Goal: Task Accomplishment & Management: Complete application form

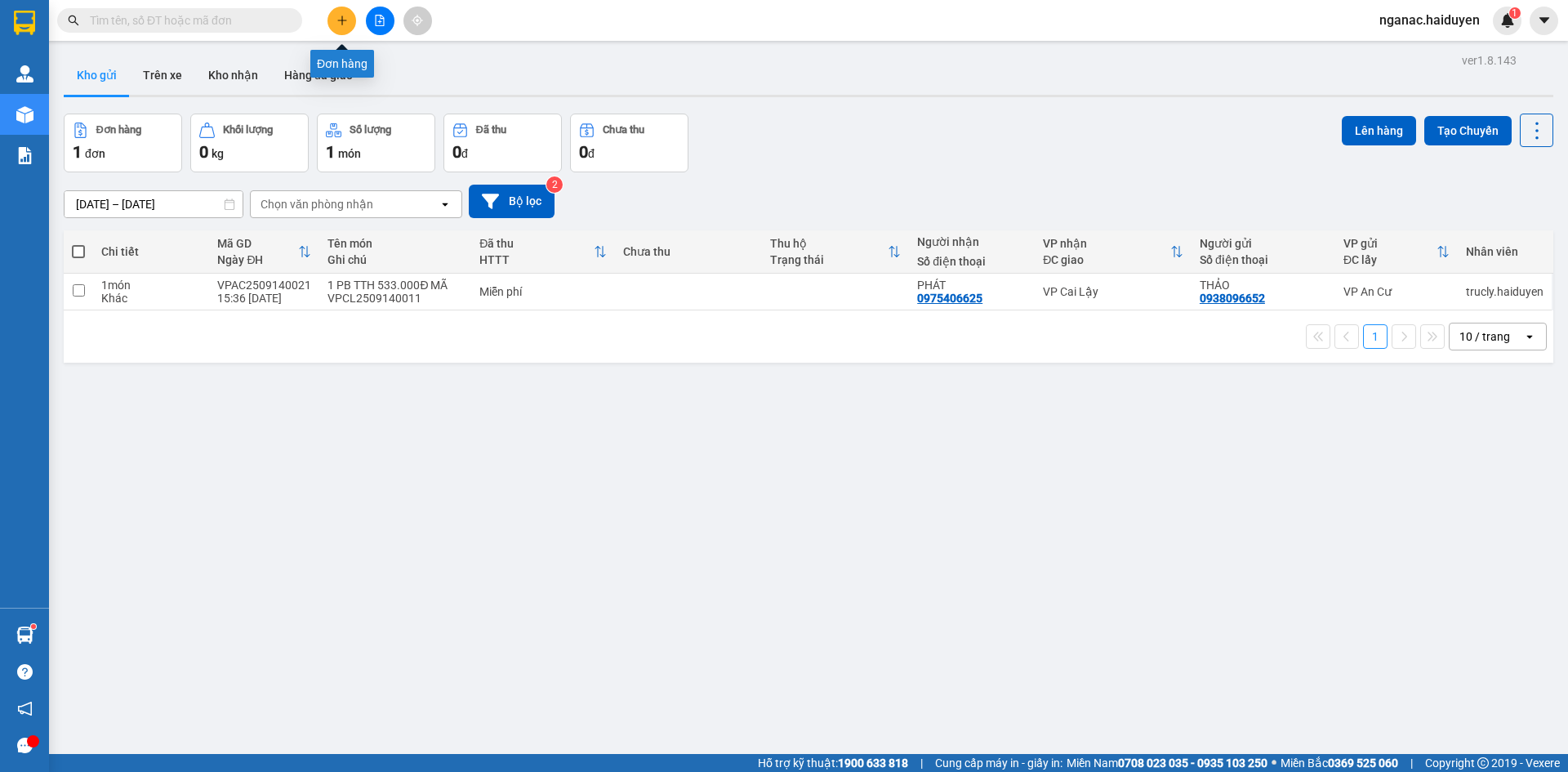
click at [328, 21] on button at bounding box center [342, 21] width 28 height 28
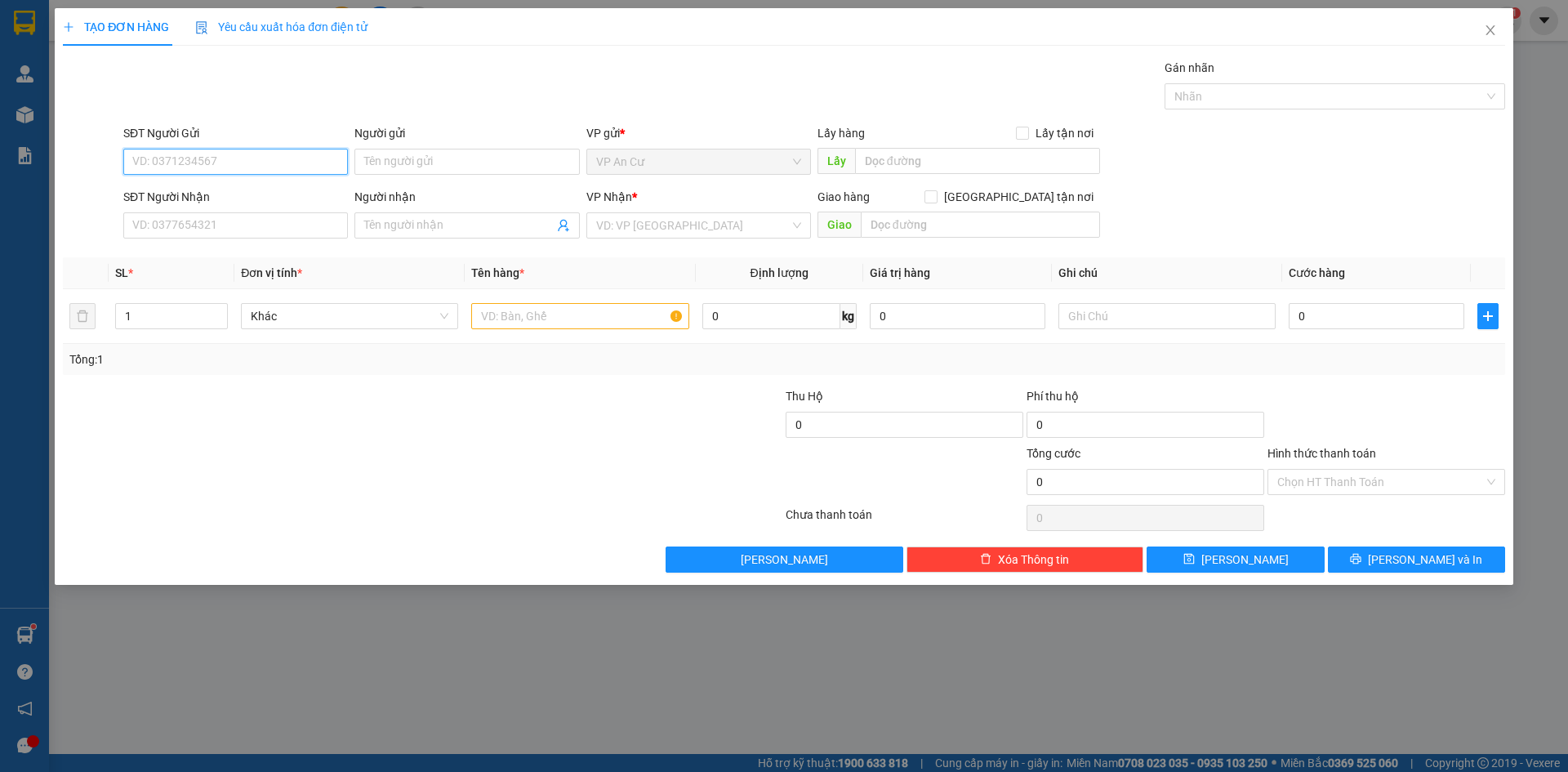
click at [255, 162] on input "SĐT Người Gửi" at bounding box center [235, 162] width 224 height 27
click at [218, 191] on div "0931073127 - [PERSON_NAME]" at bounding box center [236, 194] width 205 height 18
type input "0931073127"
type input "TRINH"
type input "0707537303"
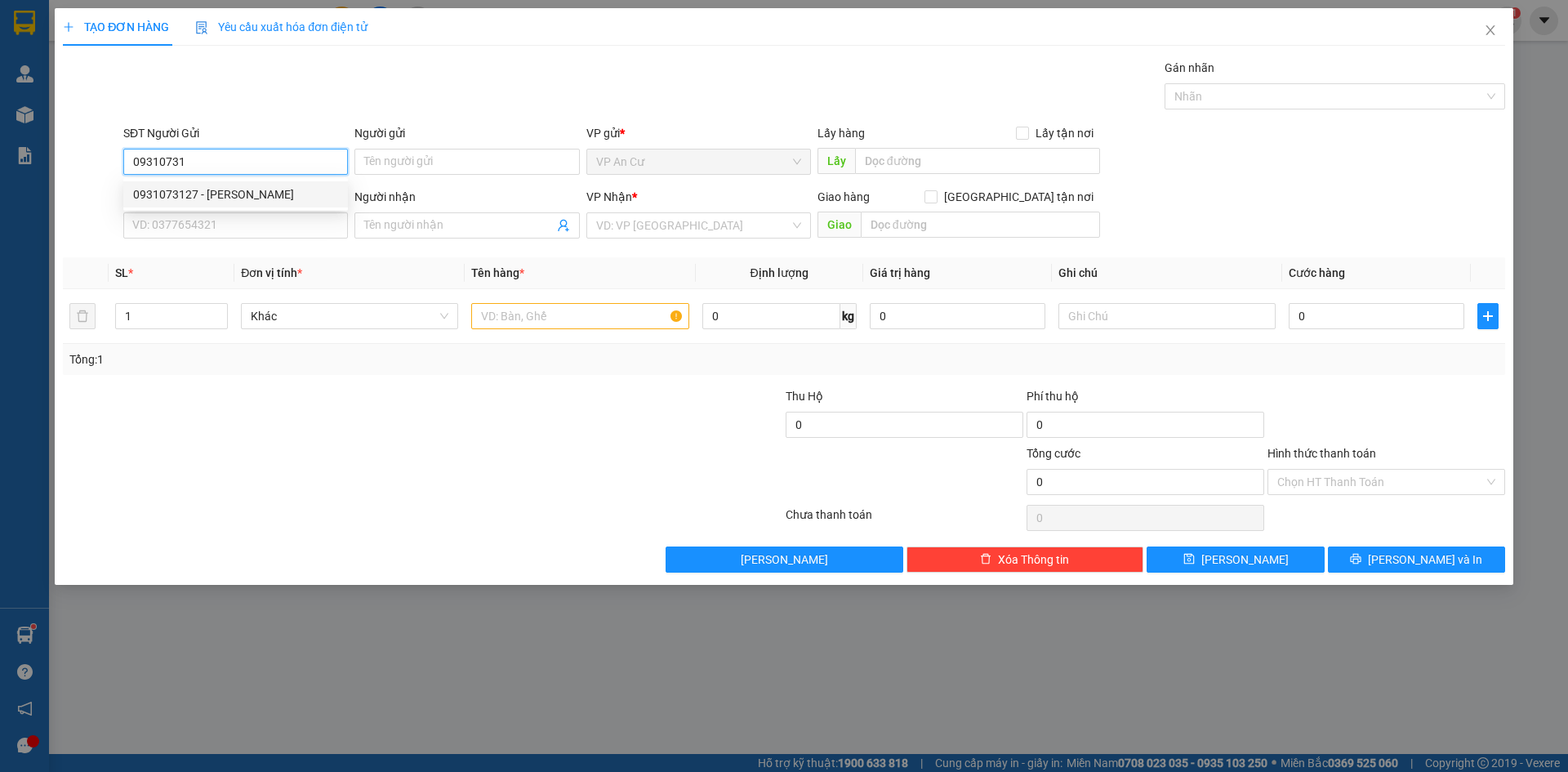
type input "BI"
type input "20.000"
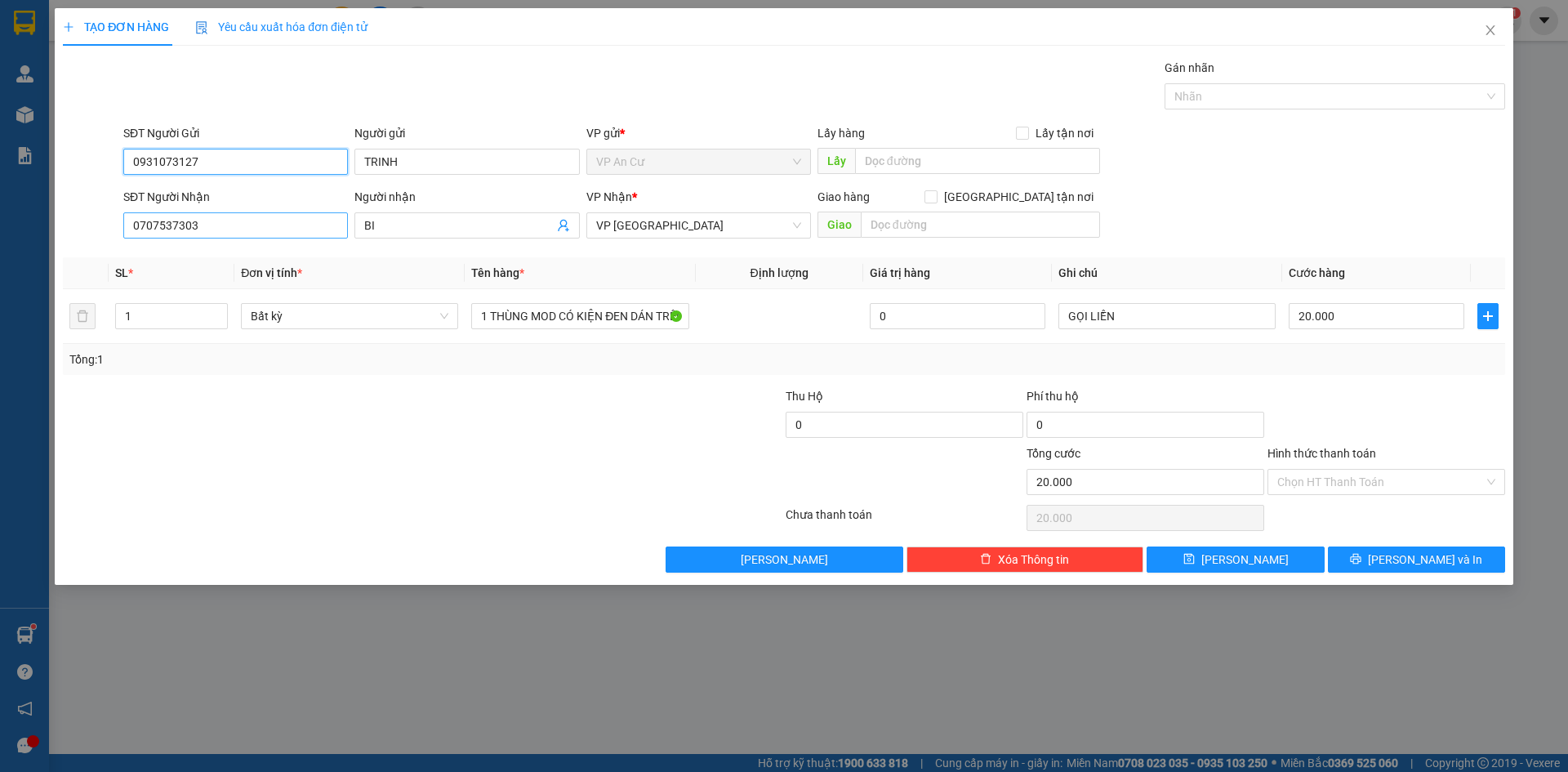
type input "0931073127"
drag, startPoint x: 213, startPoint y: 227, endPoint x: 29, endPoint y: 257, distance: 186.4
click at [34, 257] on div "TẠO ĐƠN HÀNG Yêu cầu xuất hóa đơn điện tử Transit Pickup Surcharge Ids Transit …" at bounding box center [784, 386] width 1568 height 772
type input "0907076163"
click at [223, 257] on div "0907076163 - THUẬN" at bounding box center [236, 258] width 205 height 18
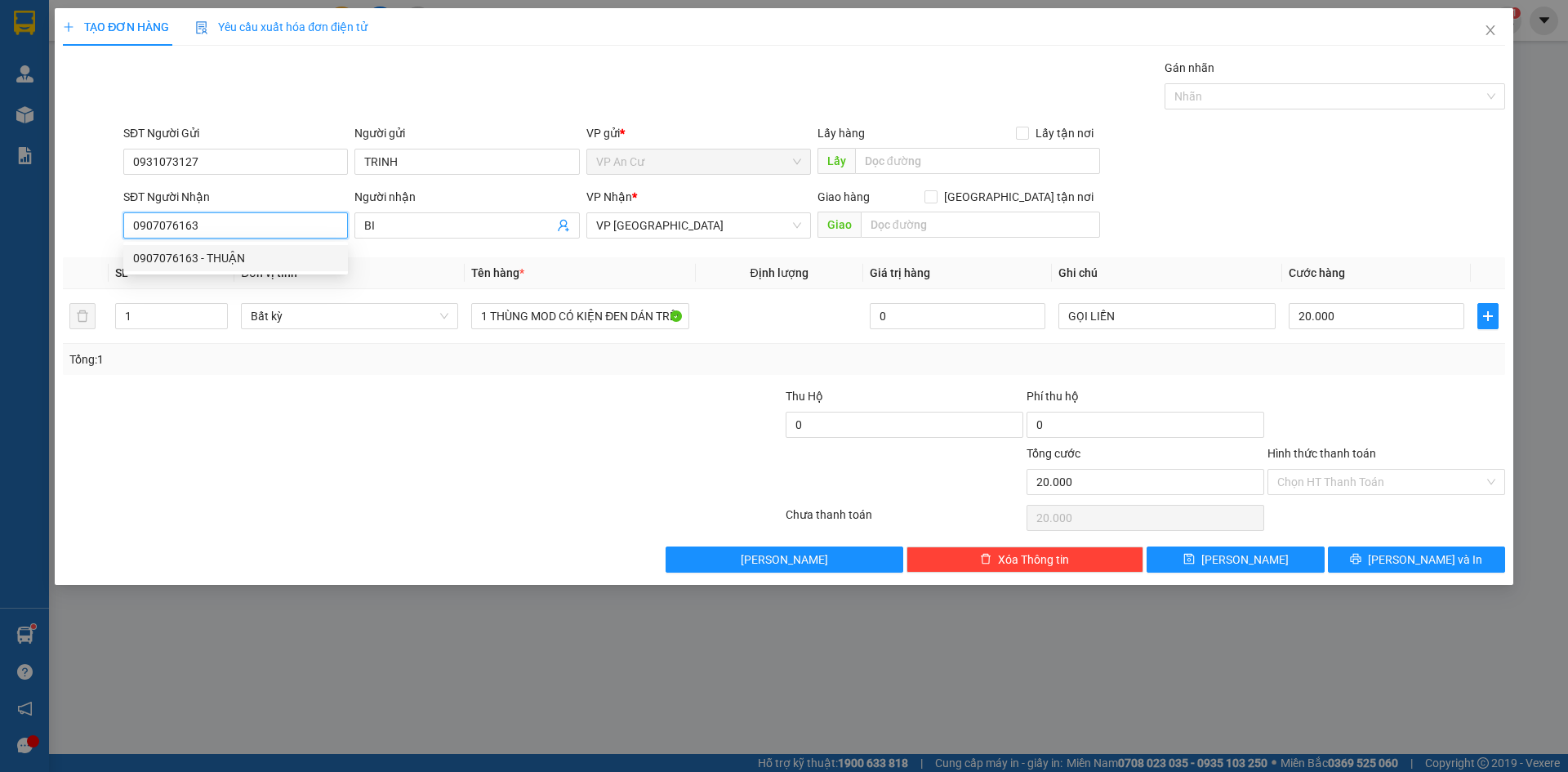
type input "THUẬN"
type input "0907076163"
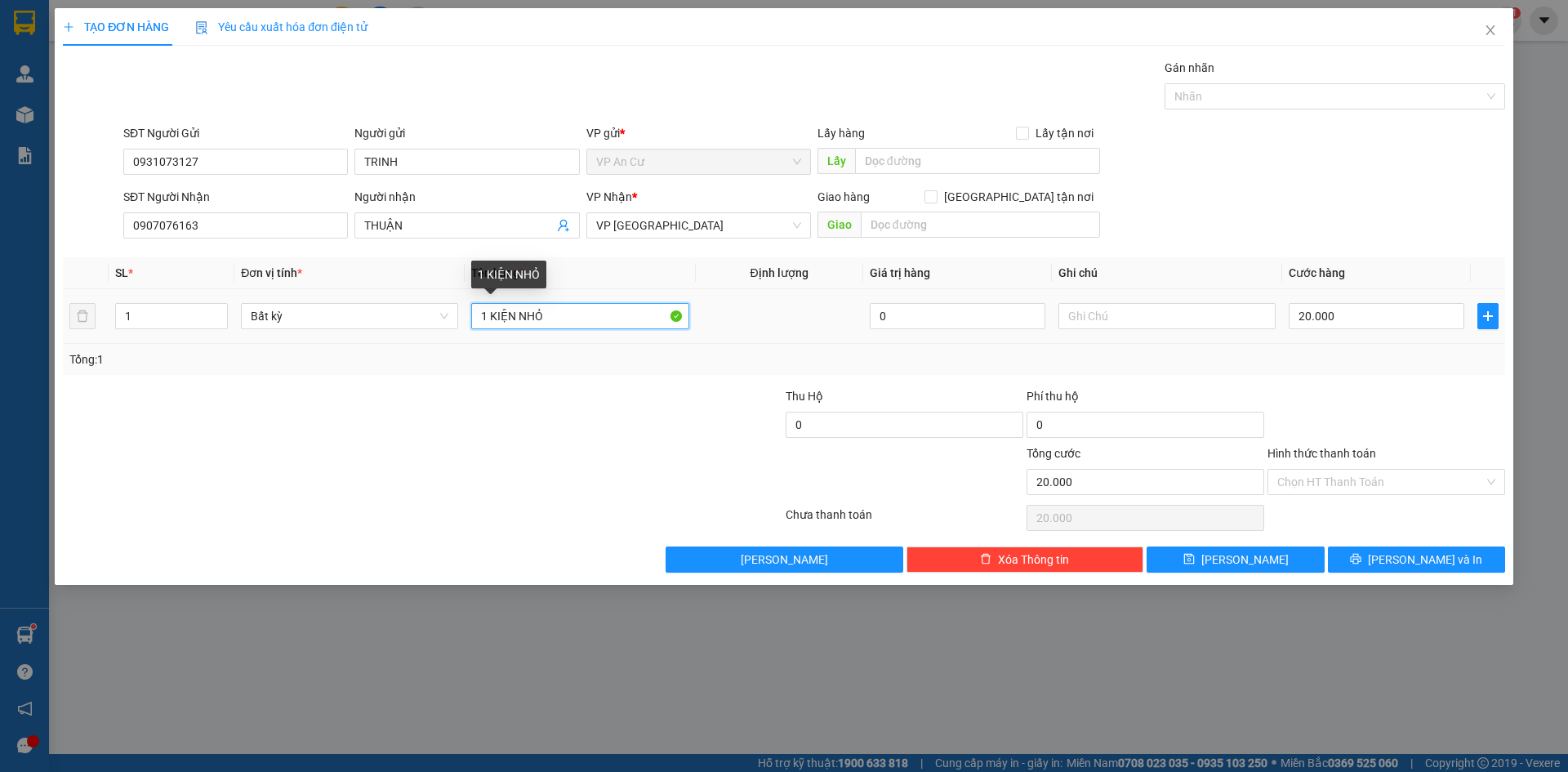
drag, startPoint x: 555, startPoint y: 314, endPoint x: 490, endPoint y: 319, distance: 65.2
click at [490, 319] on input "1 KIỆN NHỎ" at bounding box center [579, 316] width 217 height 27
type input "1 BỊCH ĐEN ĐỒ ĂN"
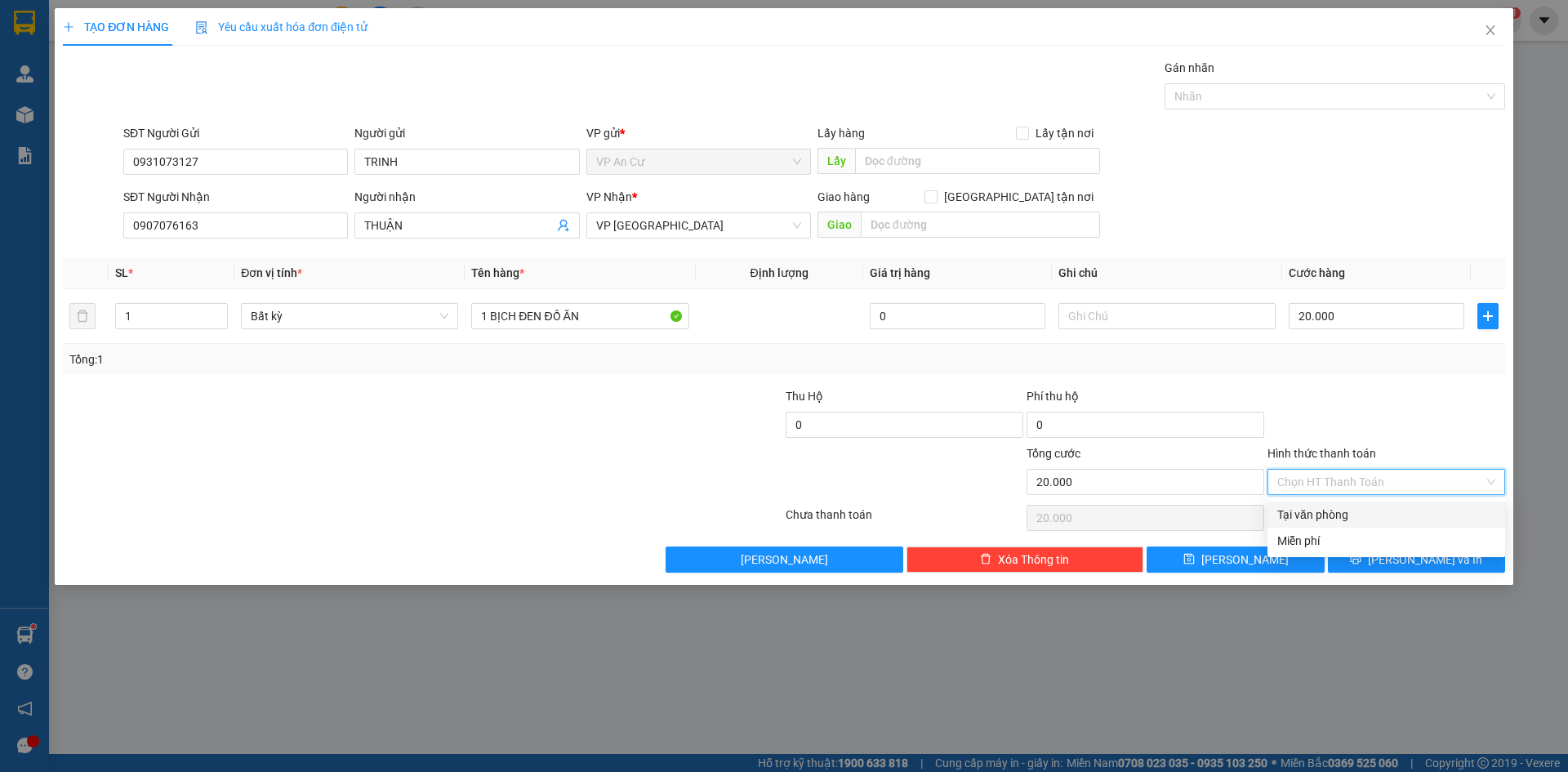
click at [1332, 480] on input "Hình thức thanh toán" at bounding box center [1381, 482] width 206 height 25
click at [1338, 513] on div "Tại văn phòng" at bounding box center [1386, 514] width 218 height 18
type input "0"
click at [1349, 485] on span "Tại văn phòng" at bounding box center [1386, 482] width 218 height 25
click at [1355, 403] on div at bounding box center [1386, 416] width 241 height 57
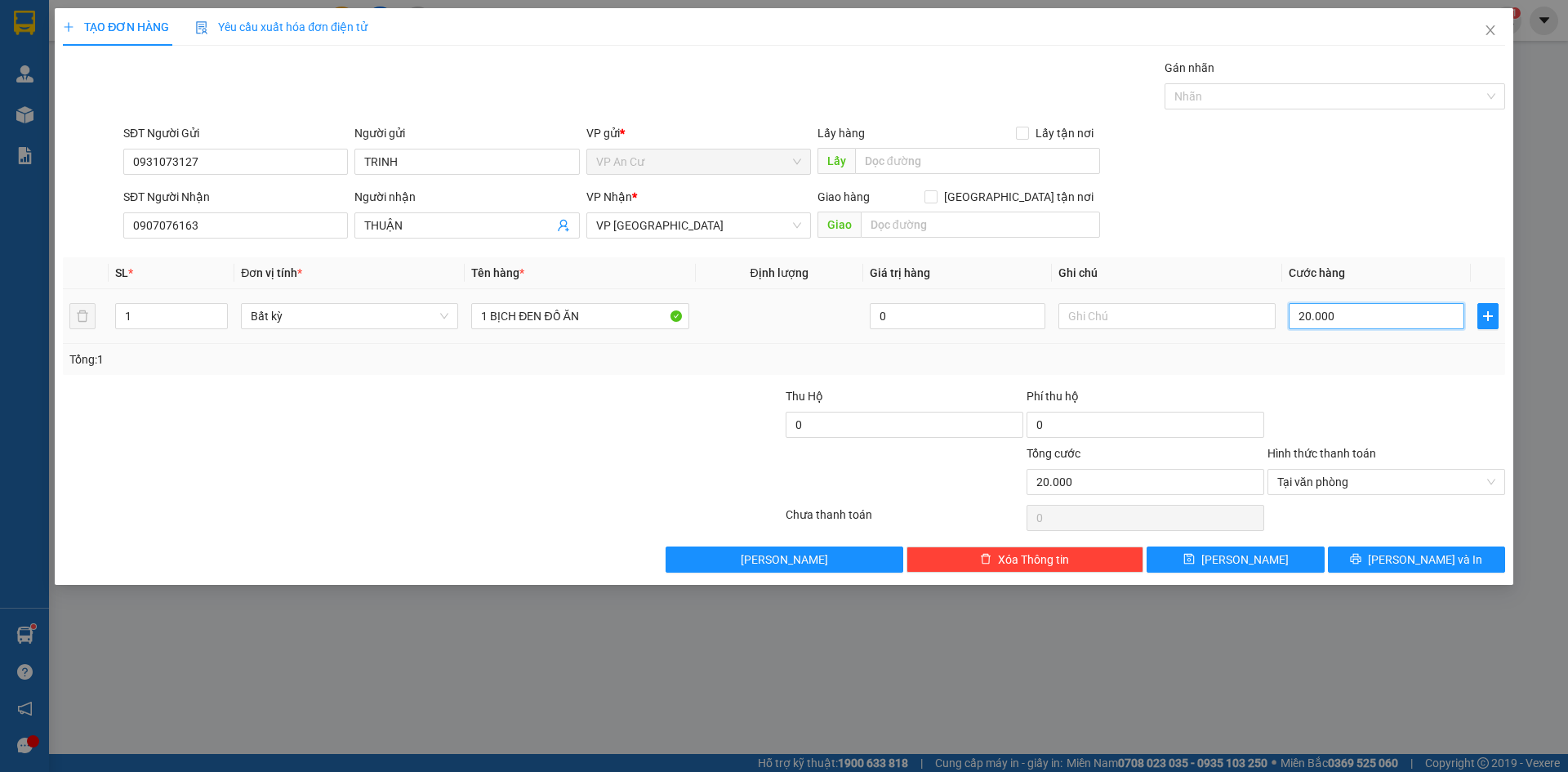
click at [1340, 316] on input "20.000" at bounding box center [1376, 316] width 175 height 27
type input "0"
type input "2"
type input "02"
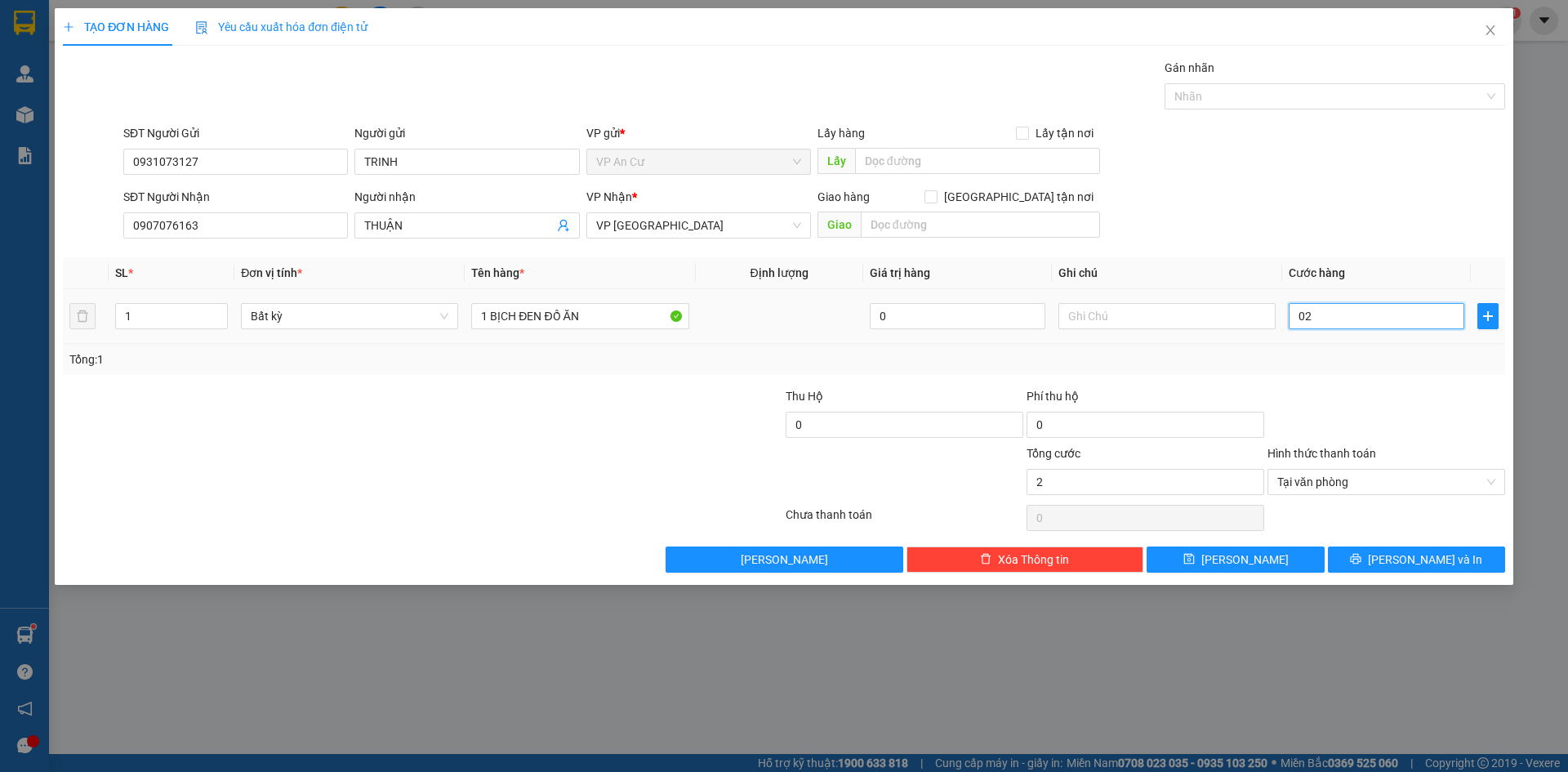
type input "20"
type input "020"
type input "200"
type input "0.200"
type input "2.000"
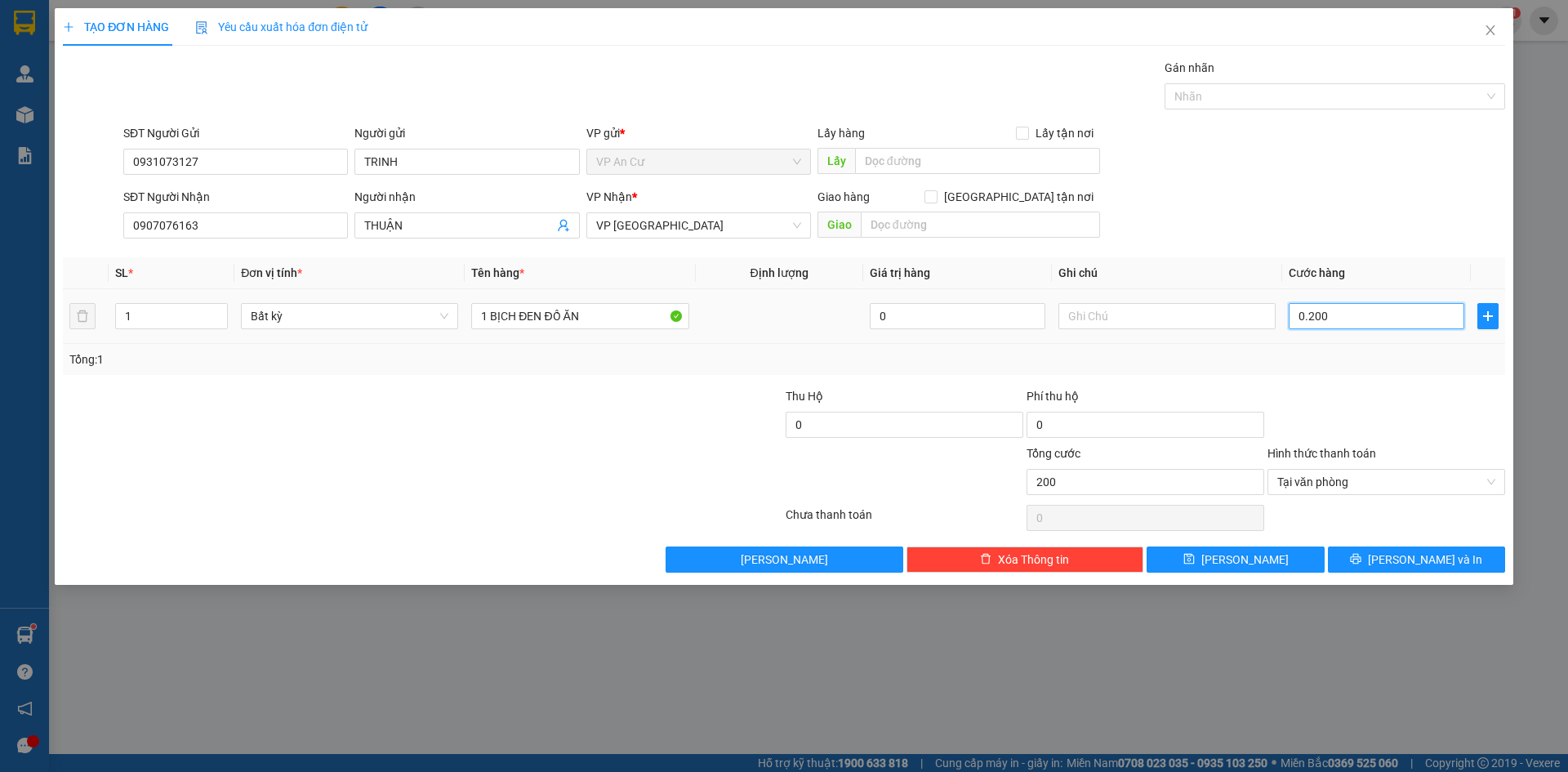
type input "02.000"
type input "20.000"
type input "020.000"
type input "20.000"
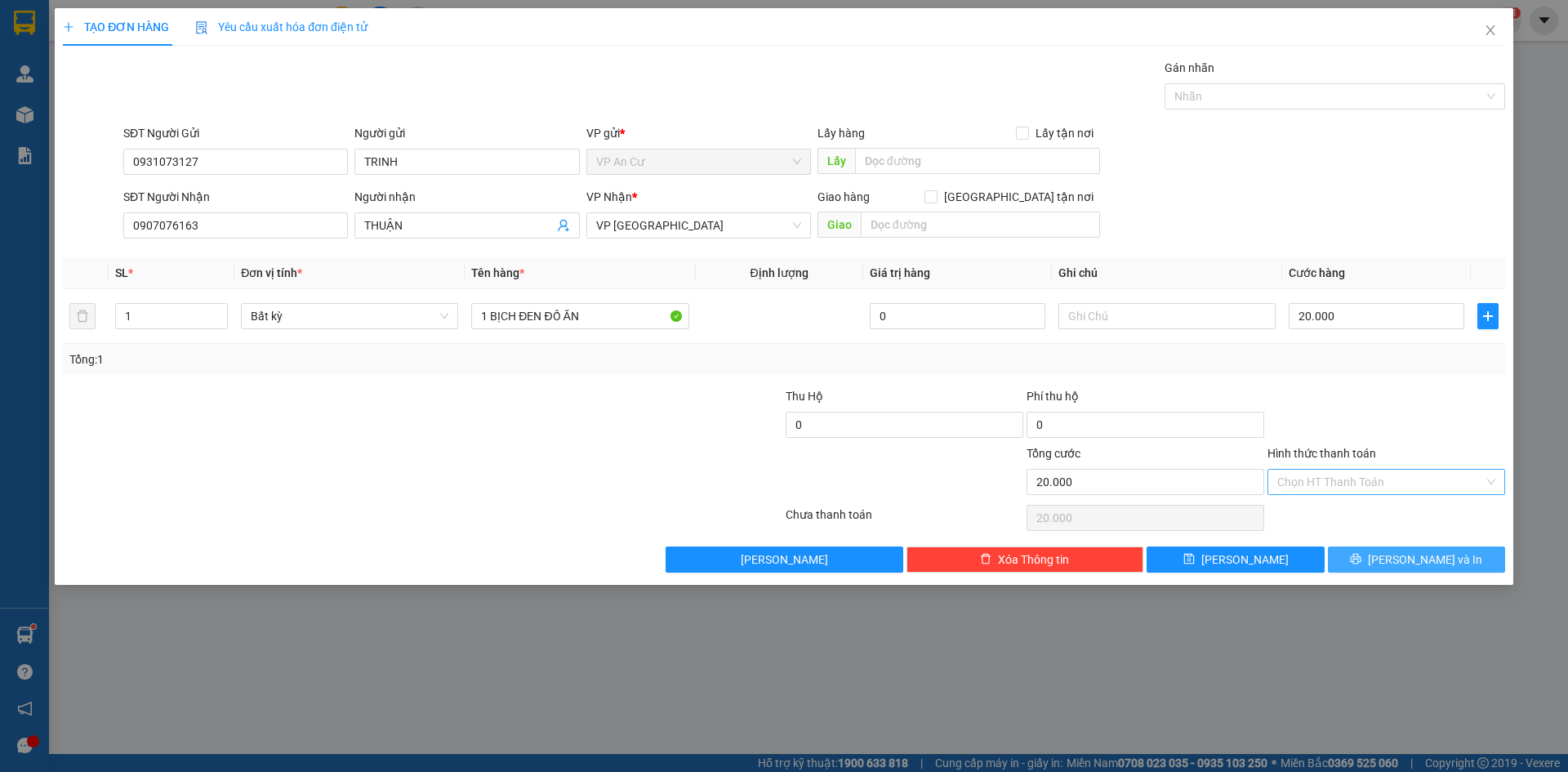
click at [1409, 561] on span "[PERSON_NAME] và In" at bounding box center [1425, 559] width 115 height 18
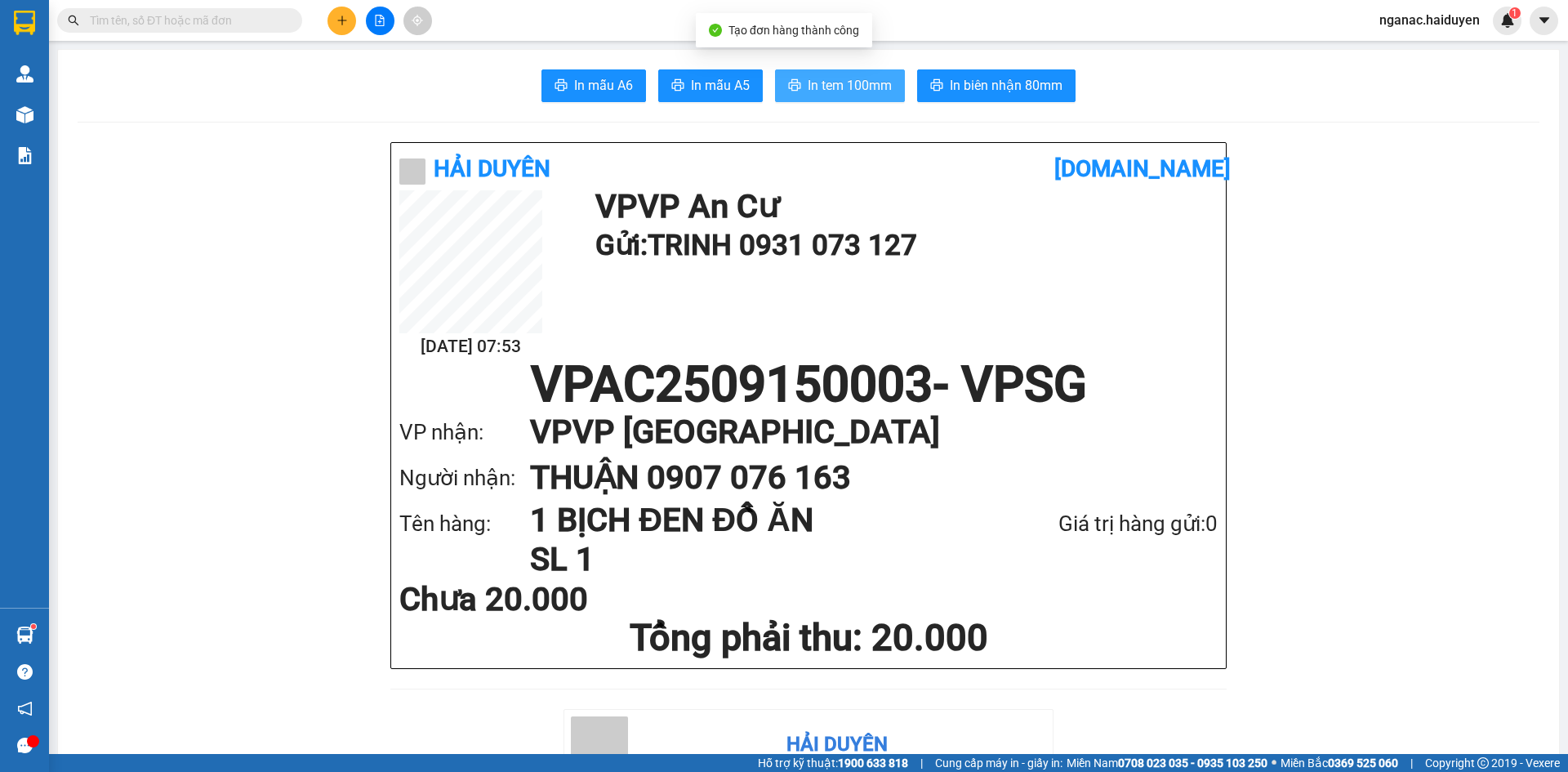
click at [836, 81] on span "In tem 100mm" at bounding box center [849, 85] width 84 height 21
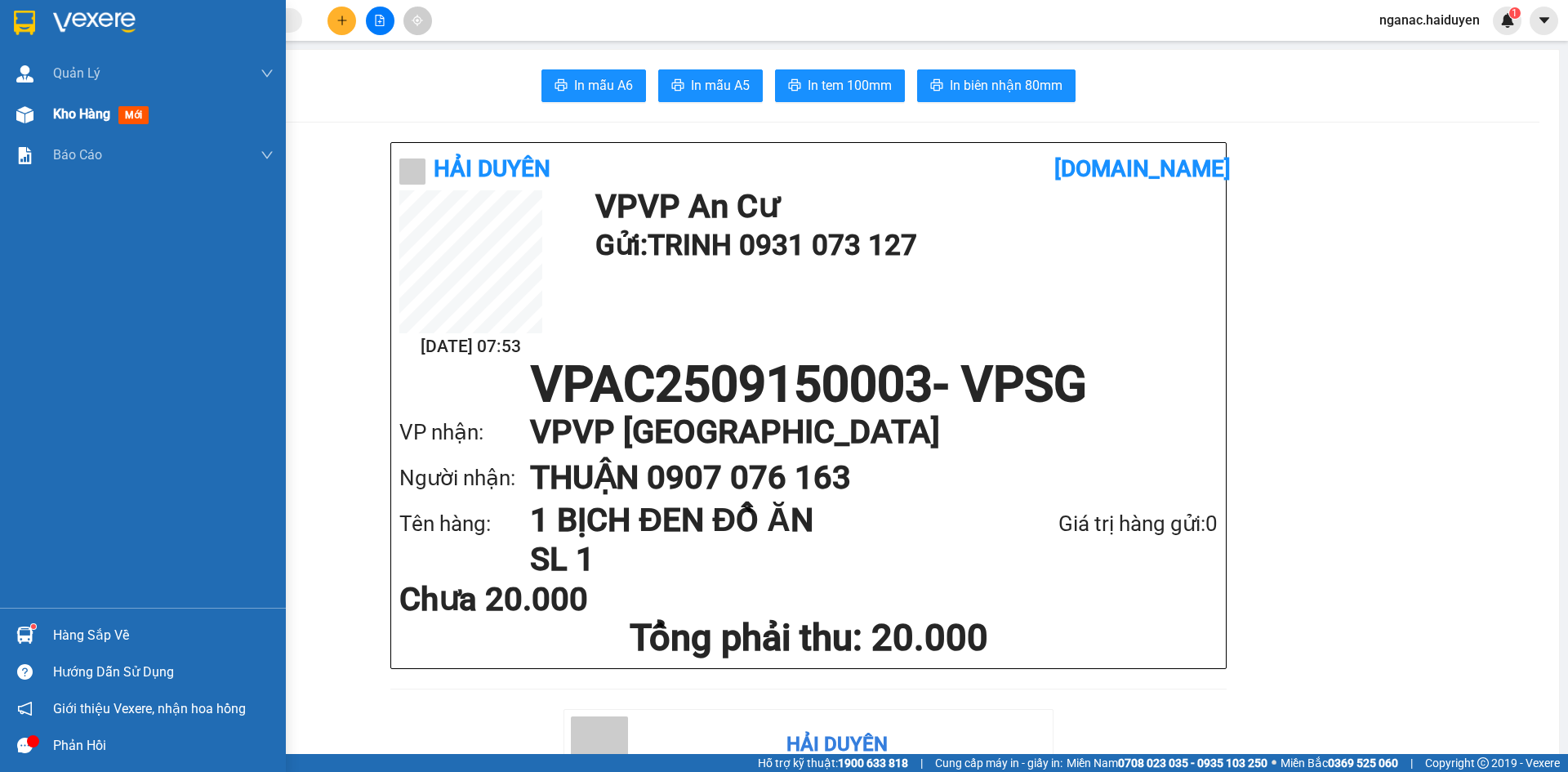
click at [60, 106] on span "Kho hàng" at bounding box center [81, 114] width 57 height 15
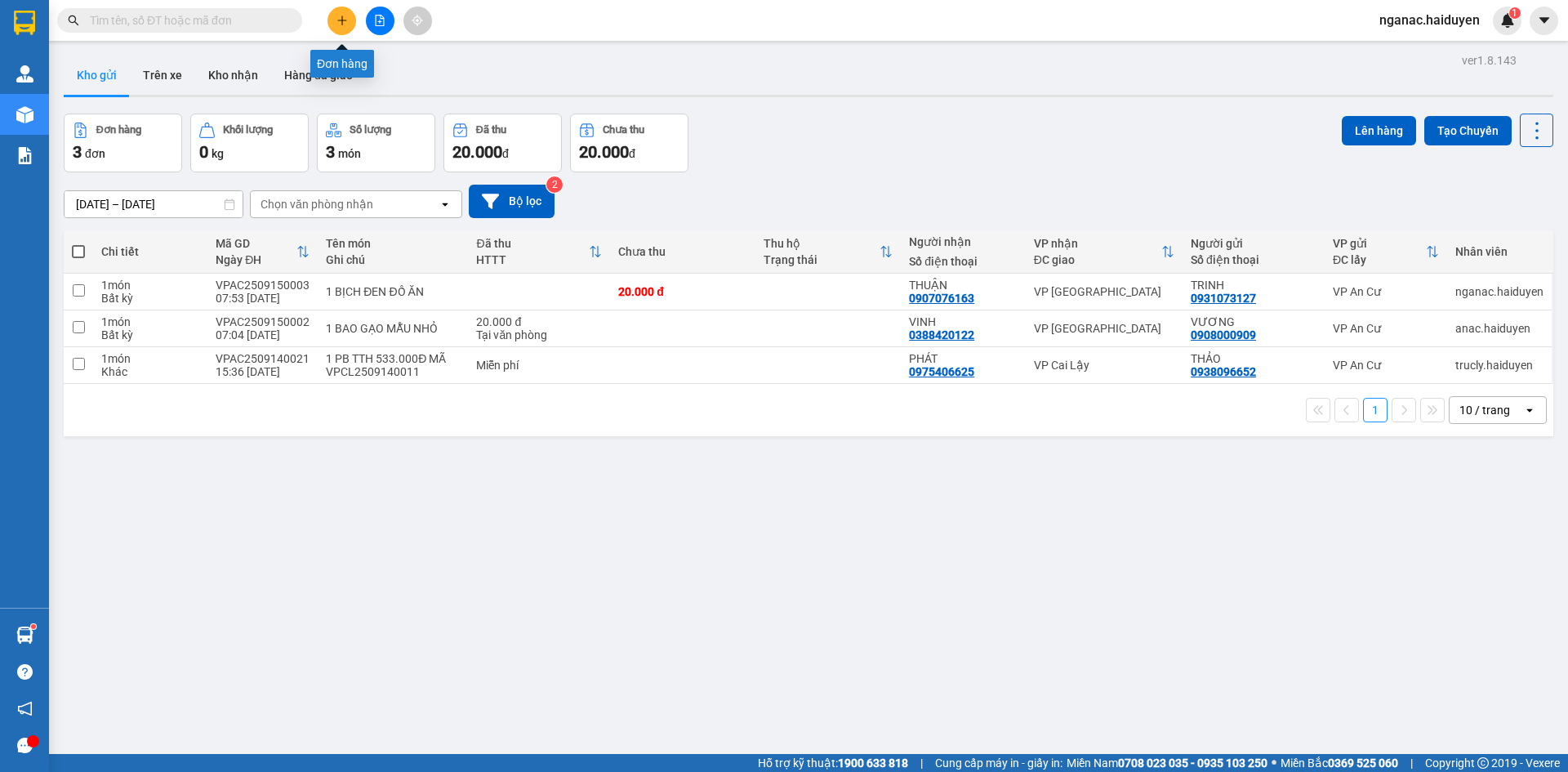
click at [338, 21] on icon "plus" at bounding box center [342, 21] width 11 height 11
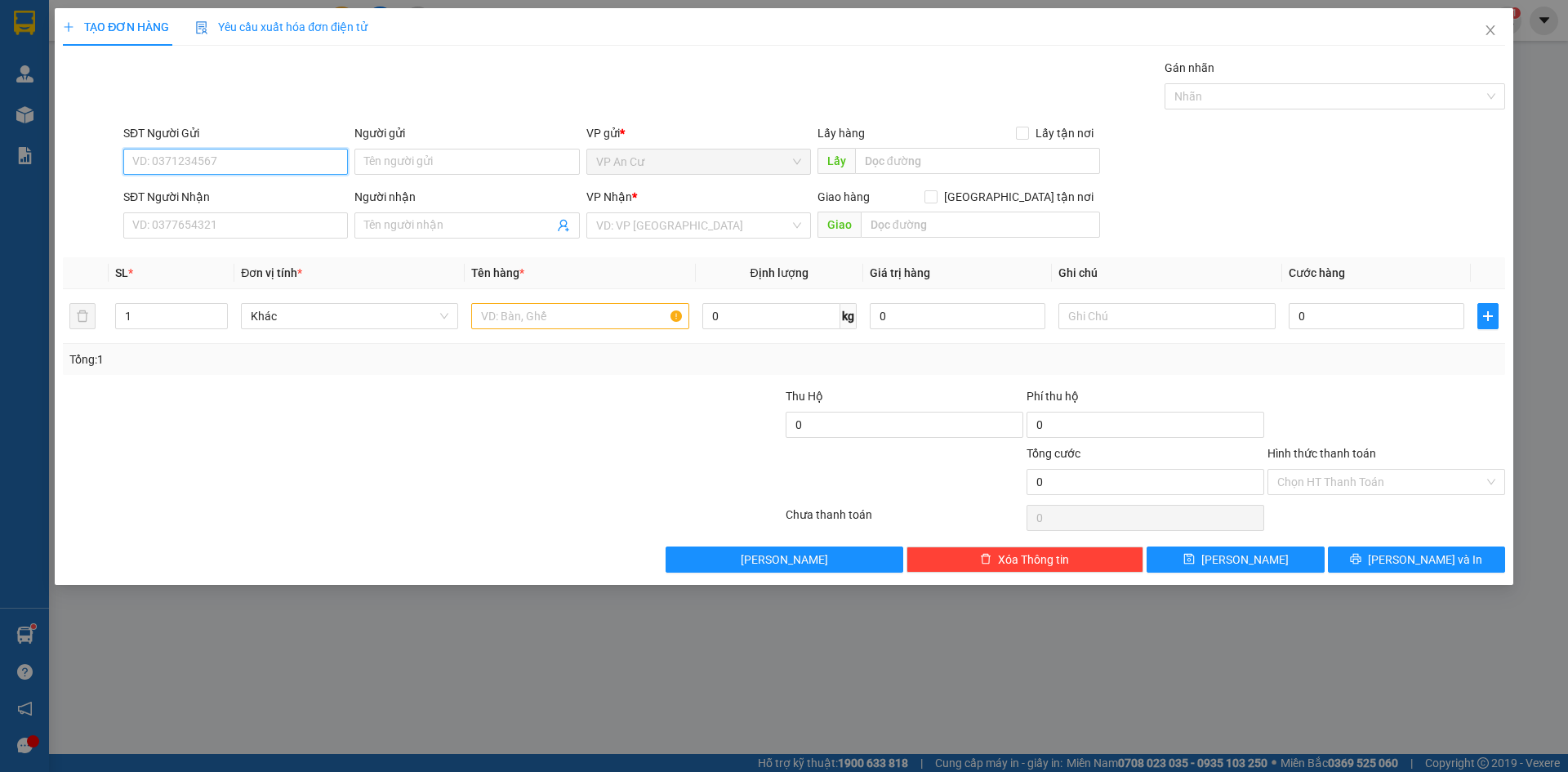
click at [194, 158] on input "SĐT Người Gửi" at bounding box center [235, 162] width 224 height 27
click at [223, 193] on div "0393501509 - THUỶ" at bounding box center [236, 194] width 205 height 18
type input "0393501509"
type input "THUỶ"
type input "0347379072"
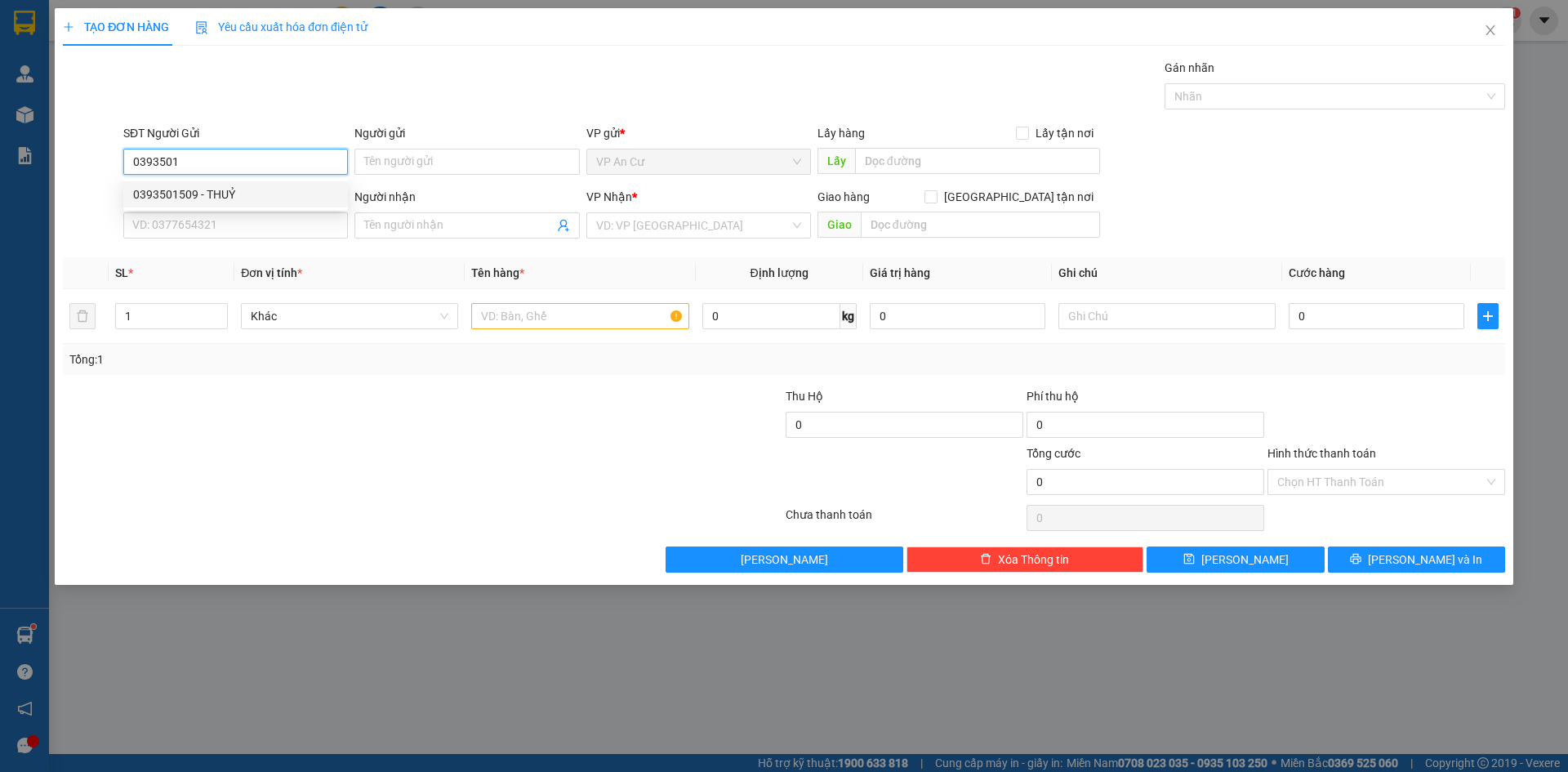
type input "HIỀN"
type input "30.000"
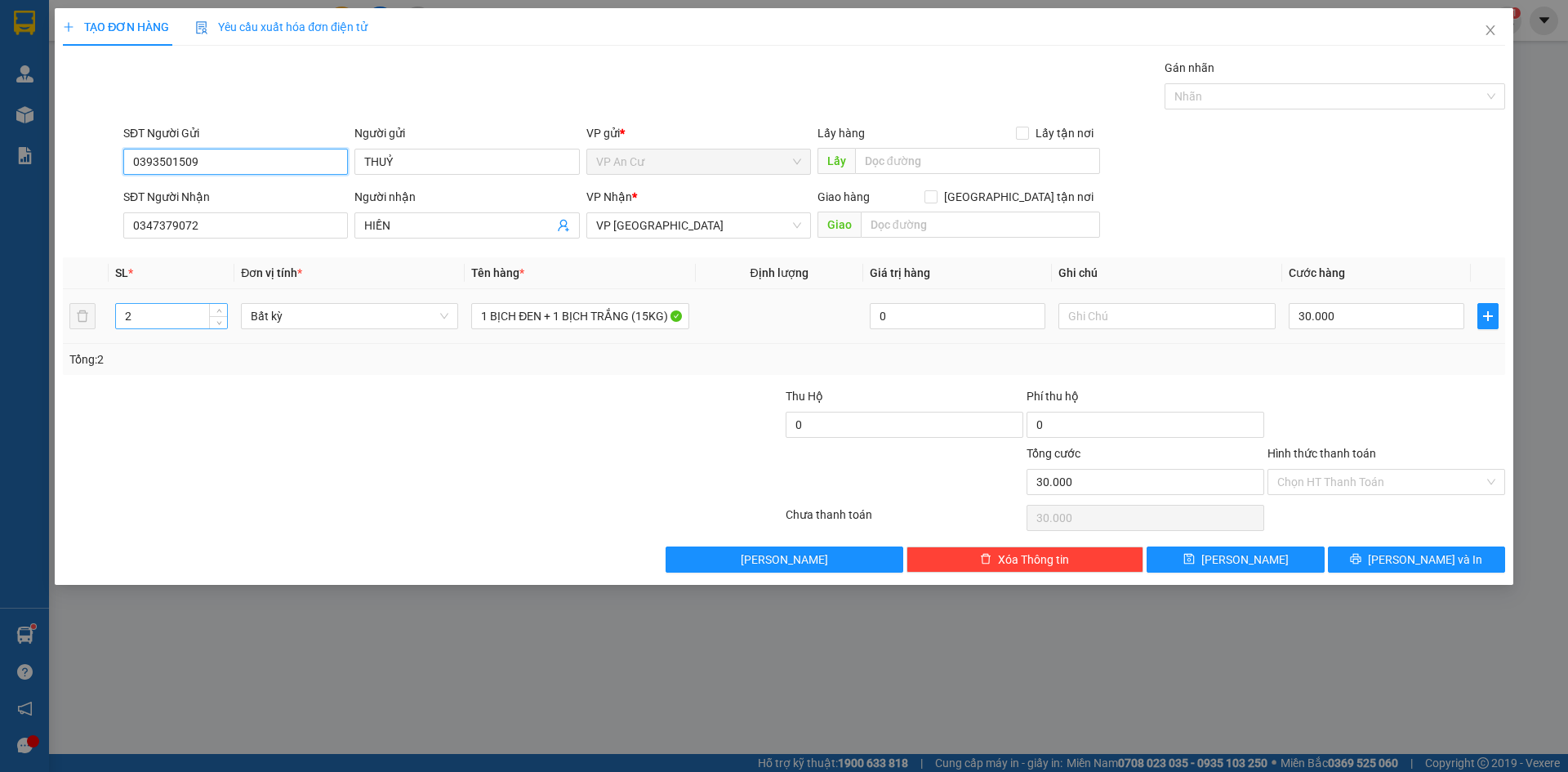
type input "0393501509"
click at [169, 320] on input "2" at bounding box center [170, 316] width 111 height 25
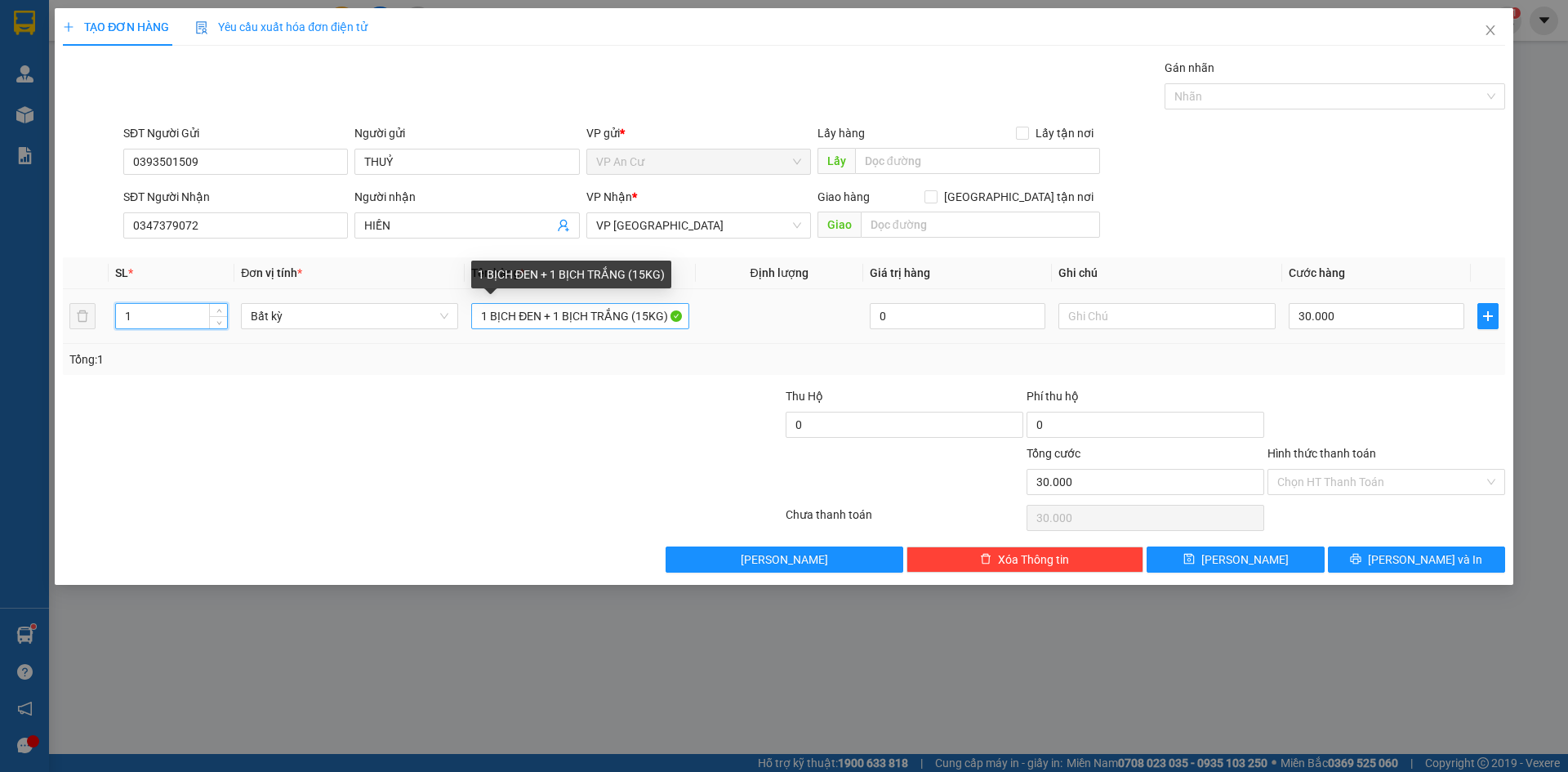
type input "1"
type input "0"
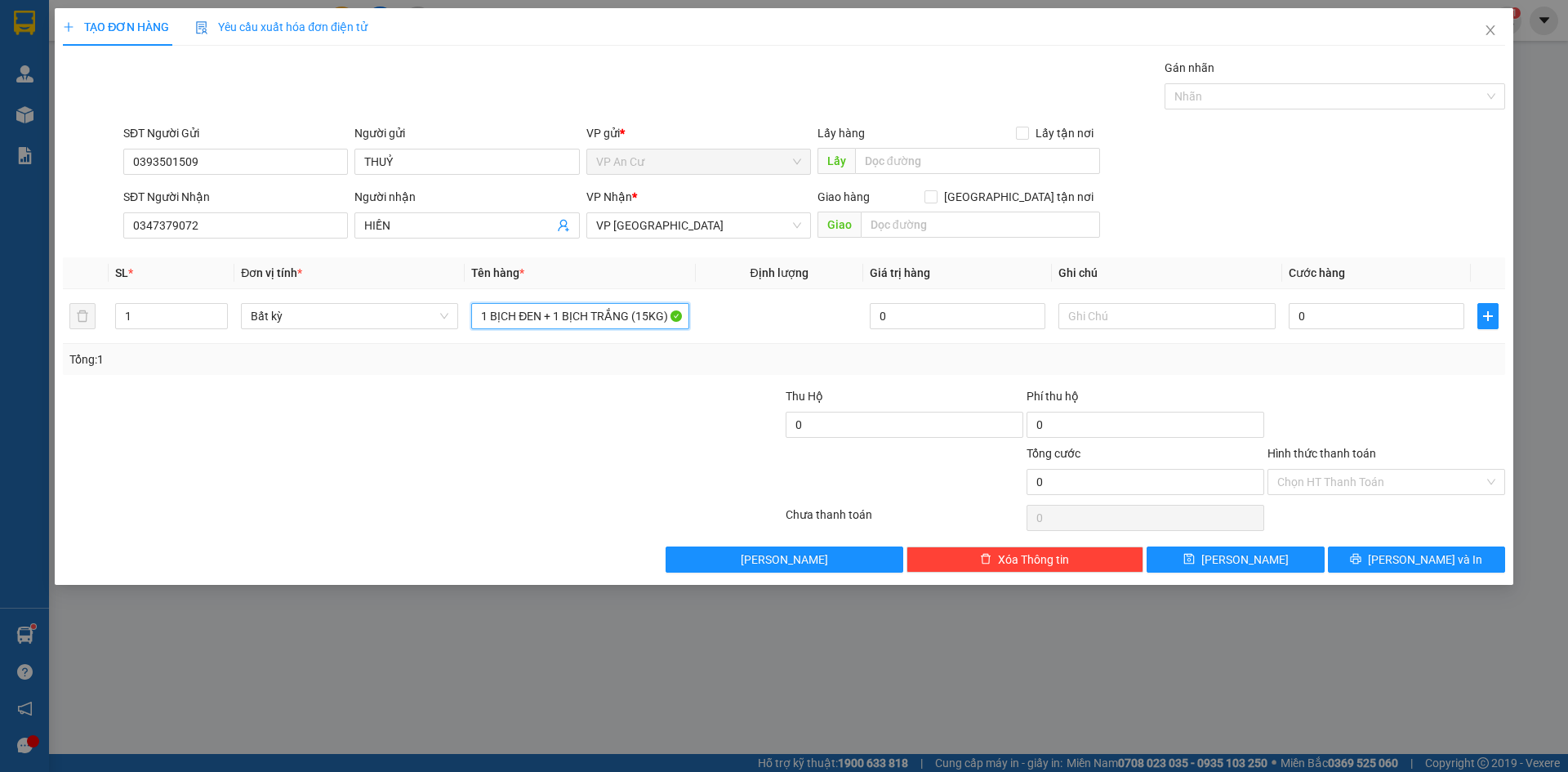
drag, startPoint x: 475, startPoint y: 322, endPoint x: 750, endPoint y: 360, distance: 277.6
click at [750, 360] on div "SL * Đơn vị tính * Tên hàng * Định lượng Giá trị hàng Ghi chú Cước hàng 1 Bất k…" at bounding box center [783, 316] width 1442 height 117
type input "1 KIỆN TRẮNG QUẤN KX"
click at [1329, 314] on input "0" at bounding box center [1376, 316] width 175 height 27
type input "3"
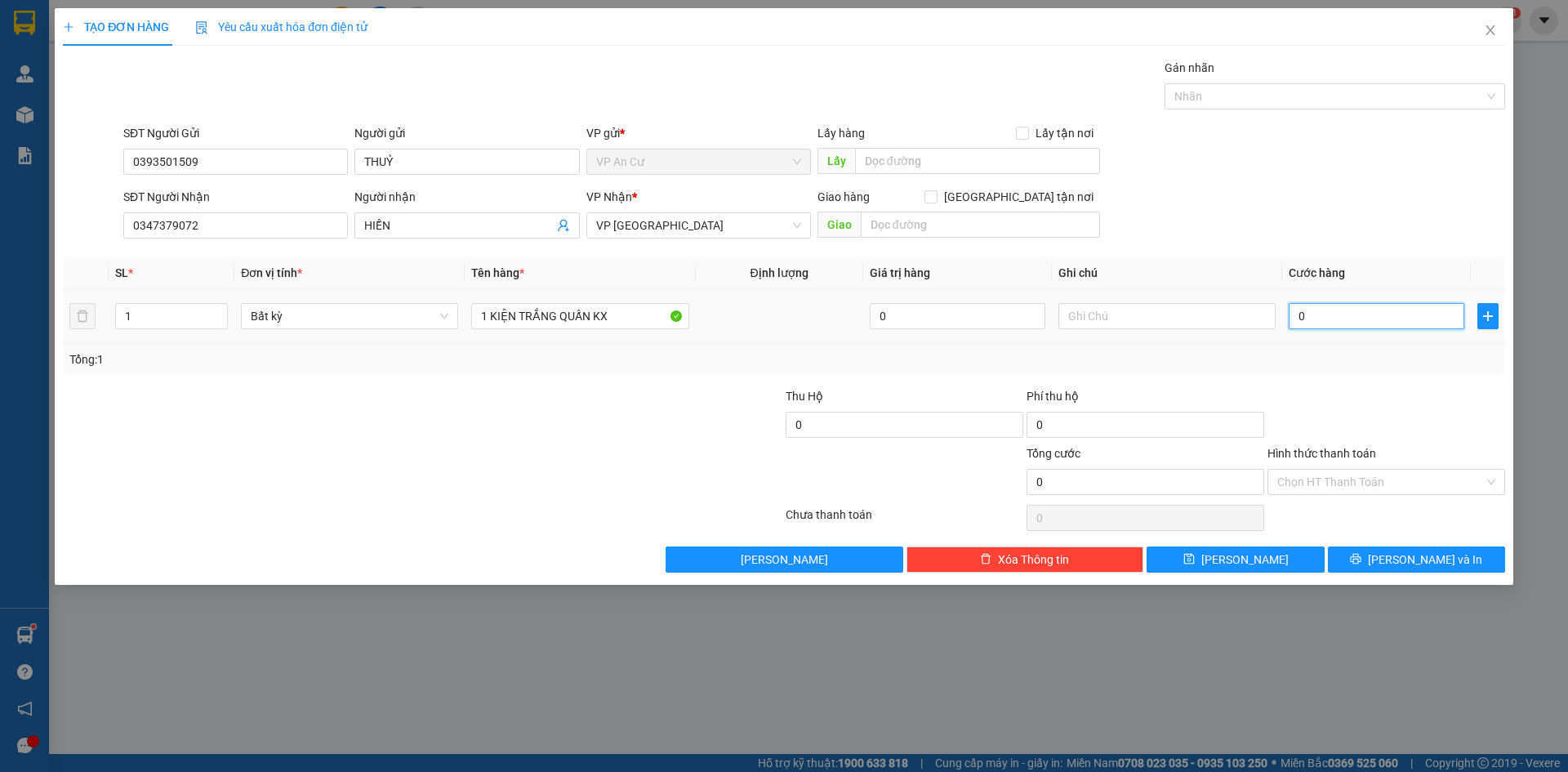
type input "3"
type input "30"
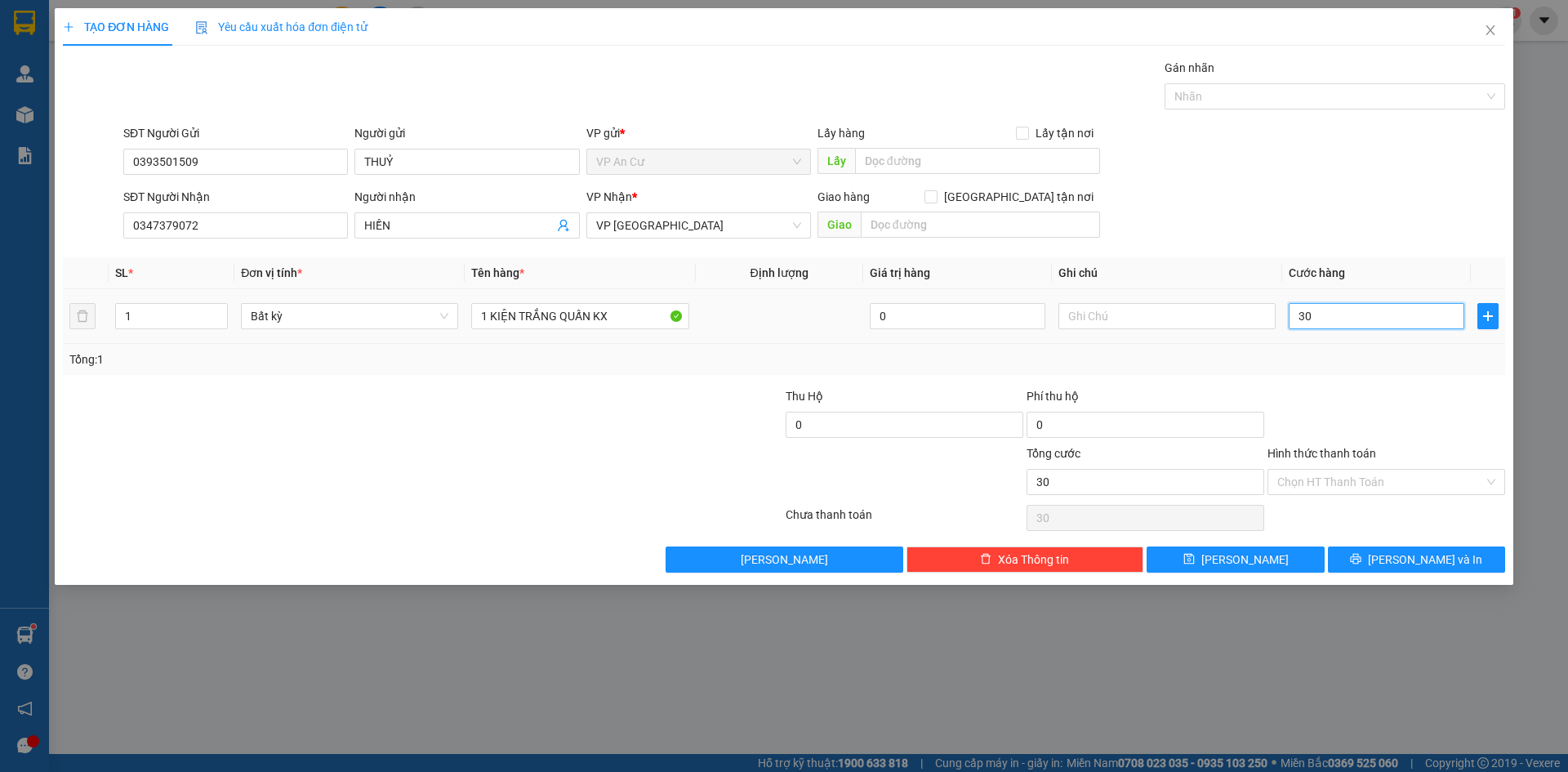
type input "300"
type input "3.000"
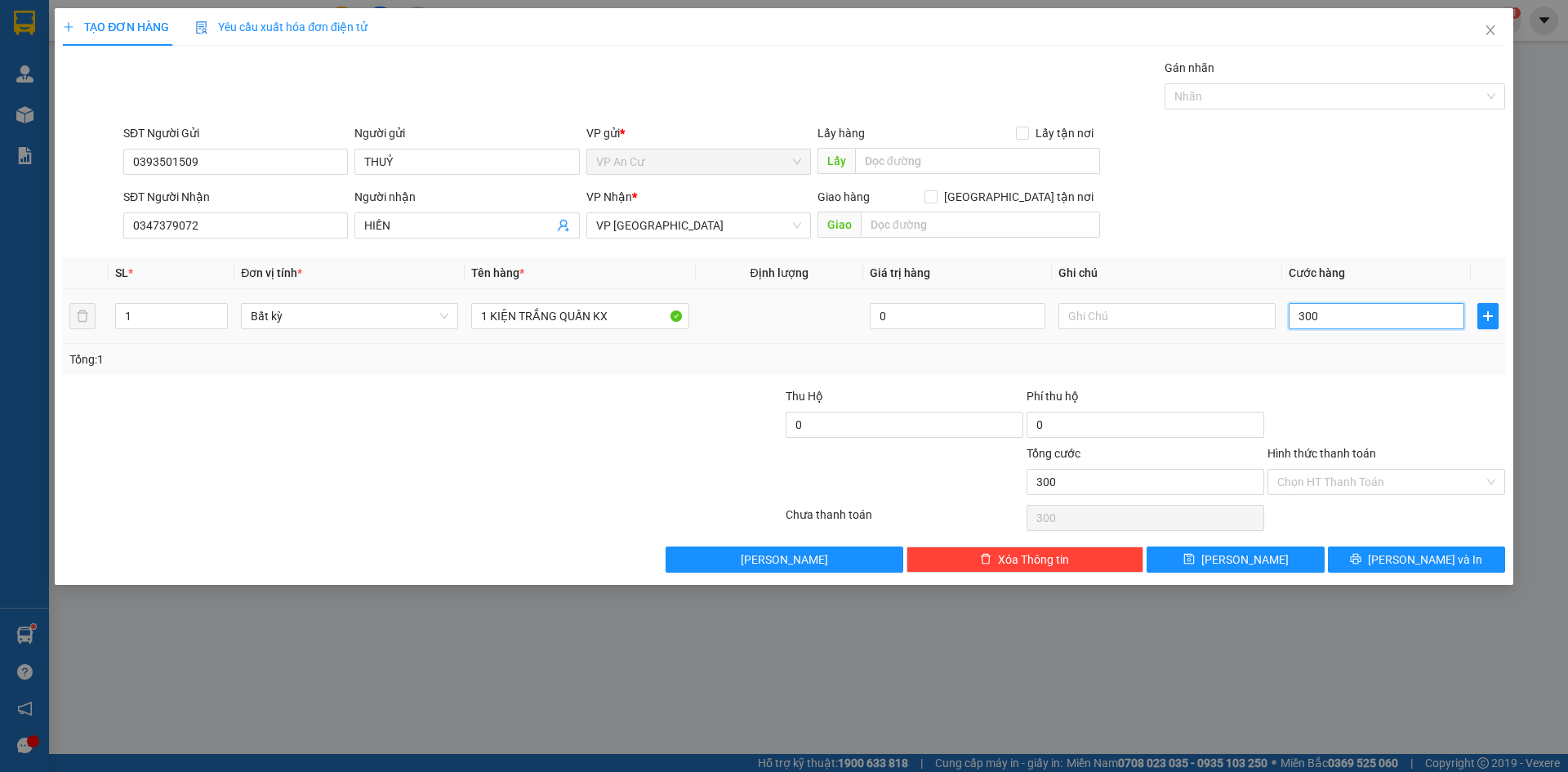
type input "3.000"
type input "30.000"
click at [1363, 487] on input "Hình thức thanh toán" at bounding box center [1381, 482] width 206 height 25
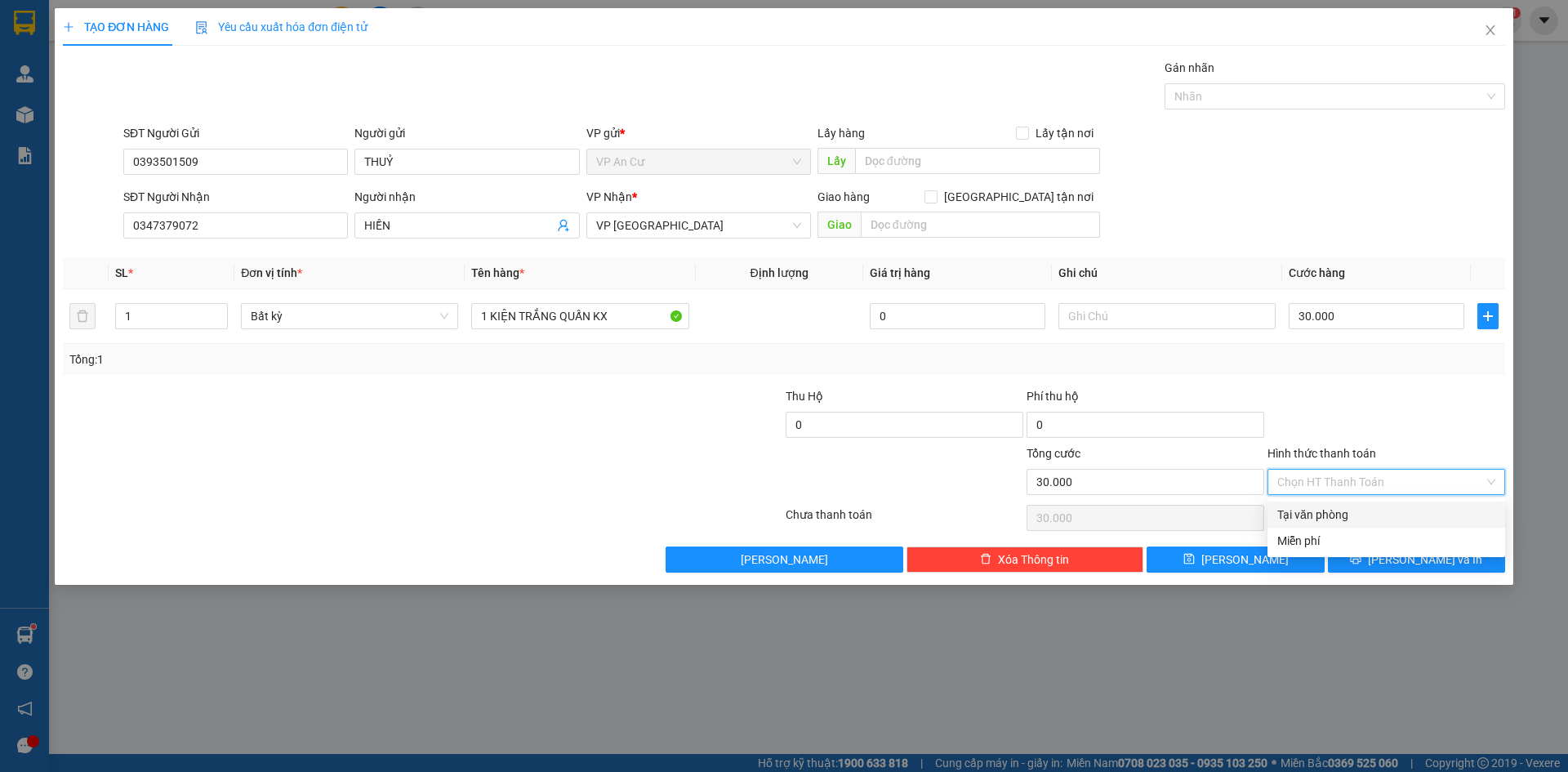
click at [1350, 519] on div "Tại văn phòng" at bounding box center [1386, 514] width 218 height 18
type input "0"
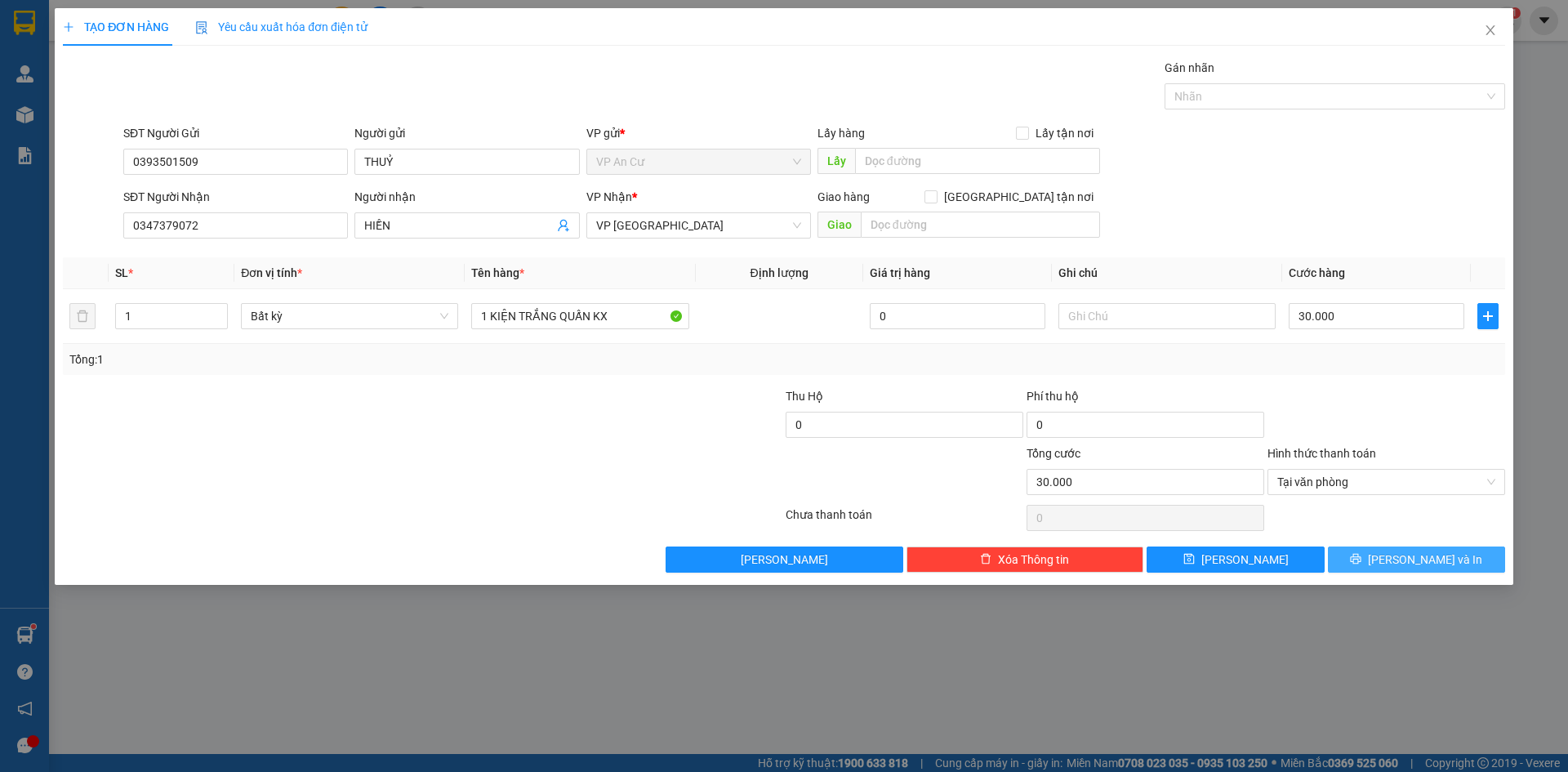
click at [1362, 563] on icon "printer" at bounding box center [1355, 559] width 10 height 10
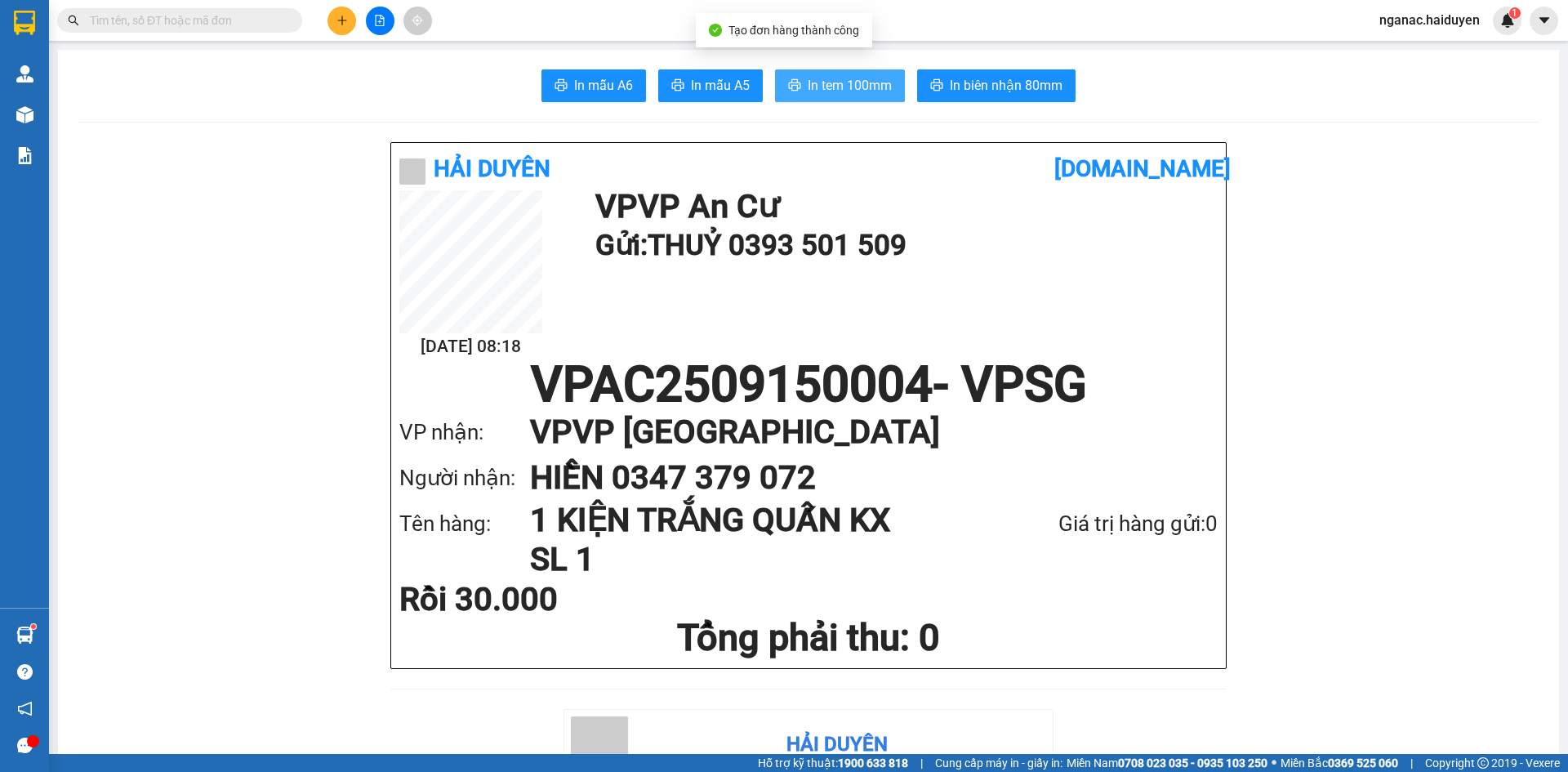
click at [860, 72] on button "In tem 100mm" at bounding box center [839, 85] width 130 height 32
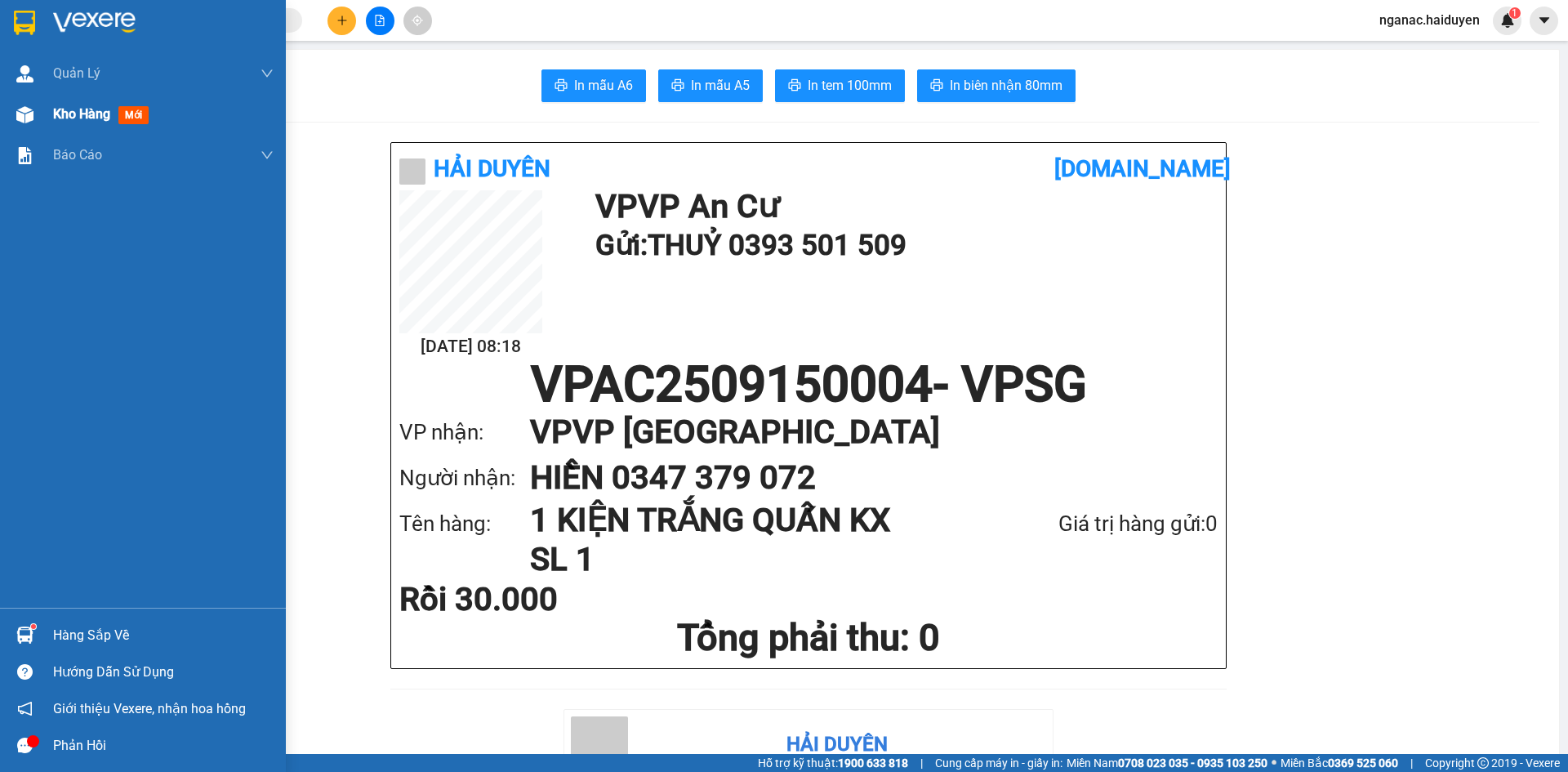
drag, startPoint x: 47, startPoint y: 112, endPoint x: 80, endPoint y: 133, distance: 39.1
click at [47, 112] on div "Kho hàng mới" at bounding box center [143, 114] width 286 height 41
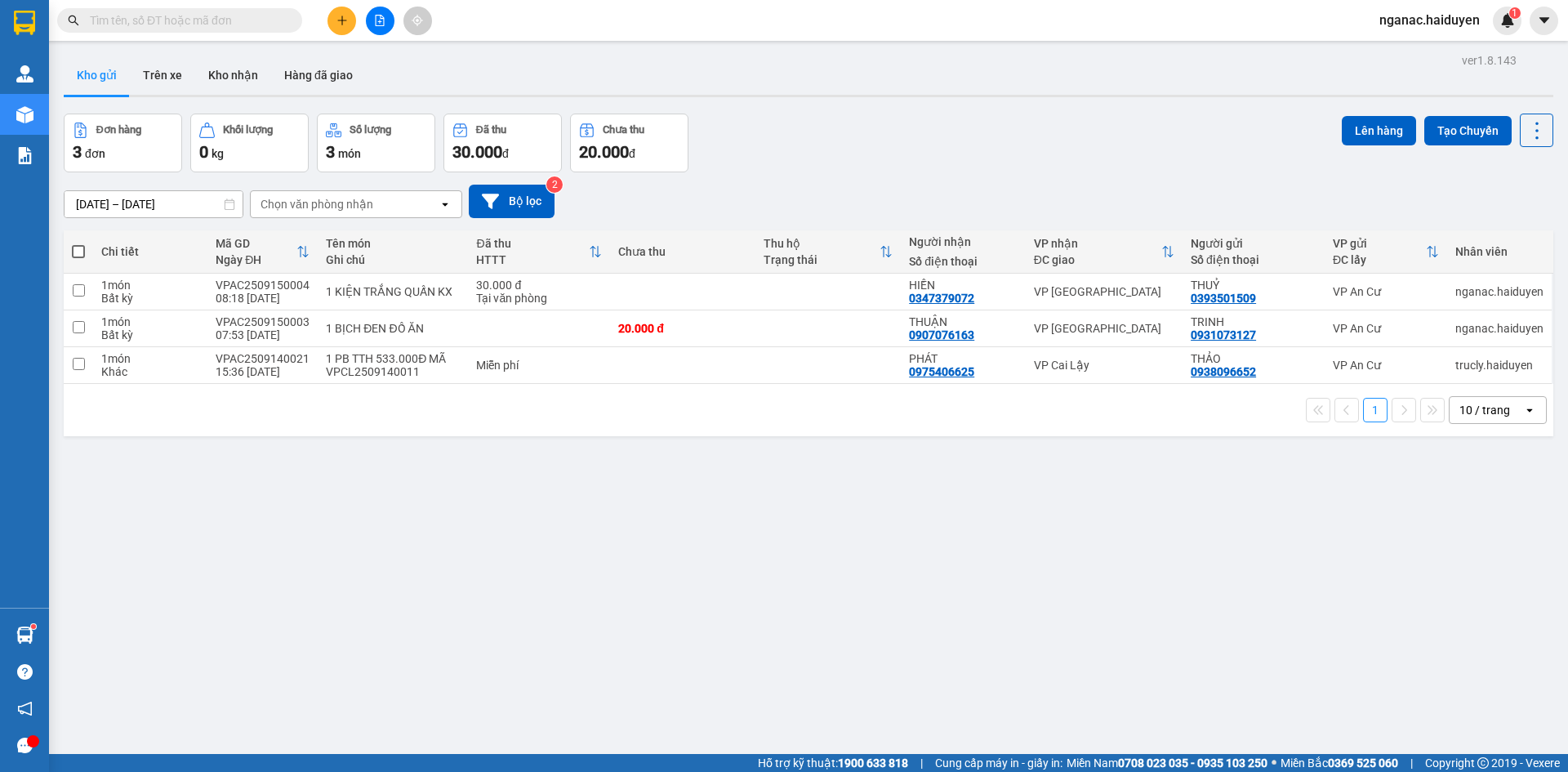
click at [377, 660] on div "ver 1.8.143 Kho gửi Trên xe Kho nhận Hàng đã giao Đơn hàng 3 đơn Khối lượng 0 k…" at bounding box center [808, 435] width 1503 height 772
click at [217, 22] on input "text" at bounding box center [187, 20] width 193 height 18
click at [125, 26] on input "text" at bounding box center [187, 20] width 193 height 18
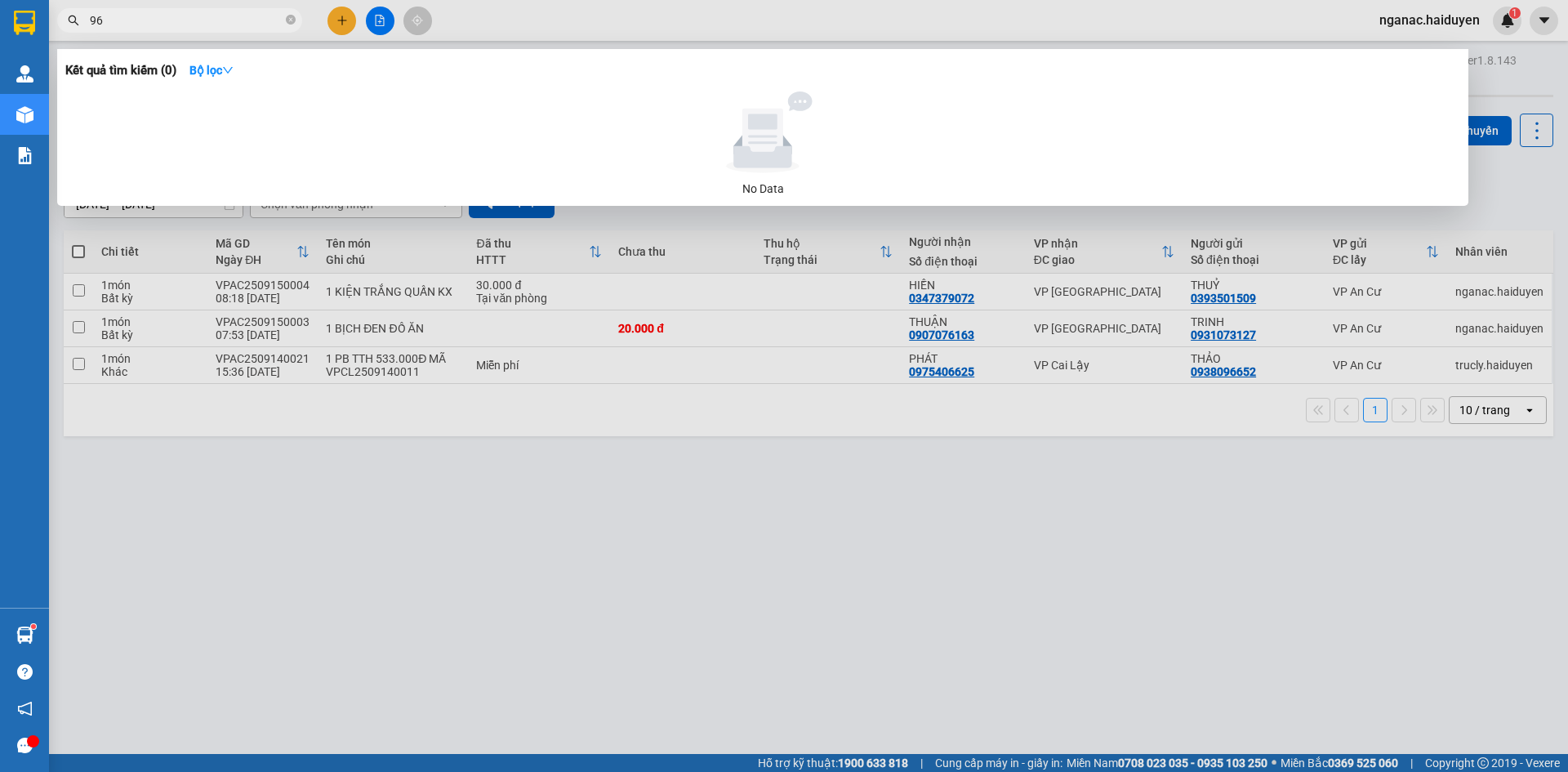
type input "966"
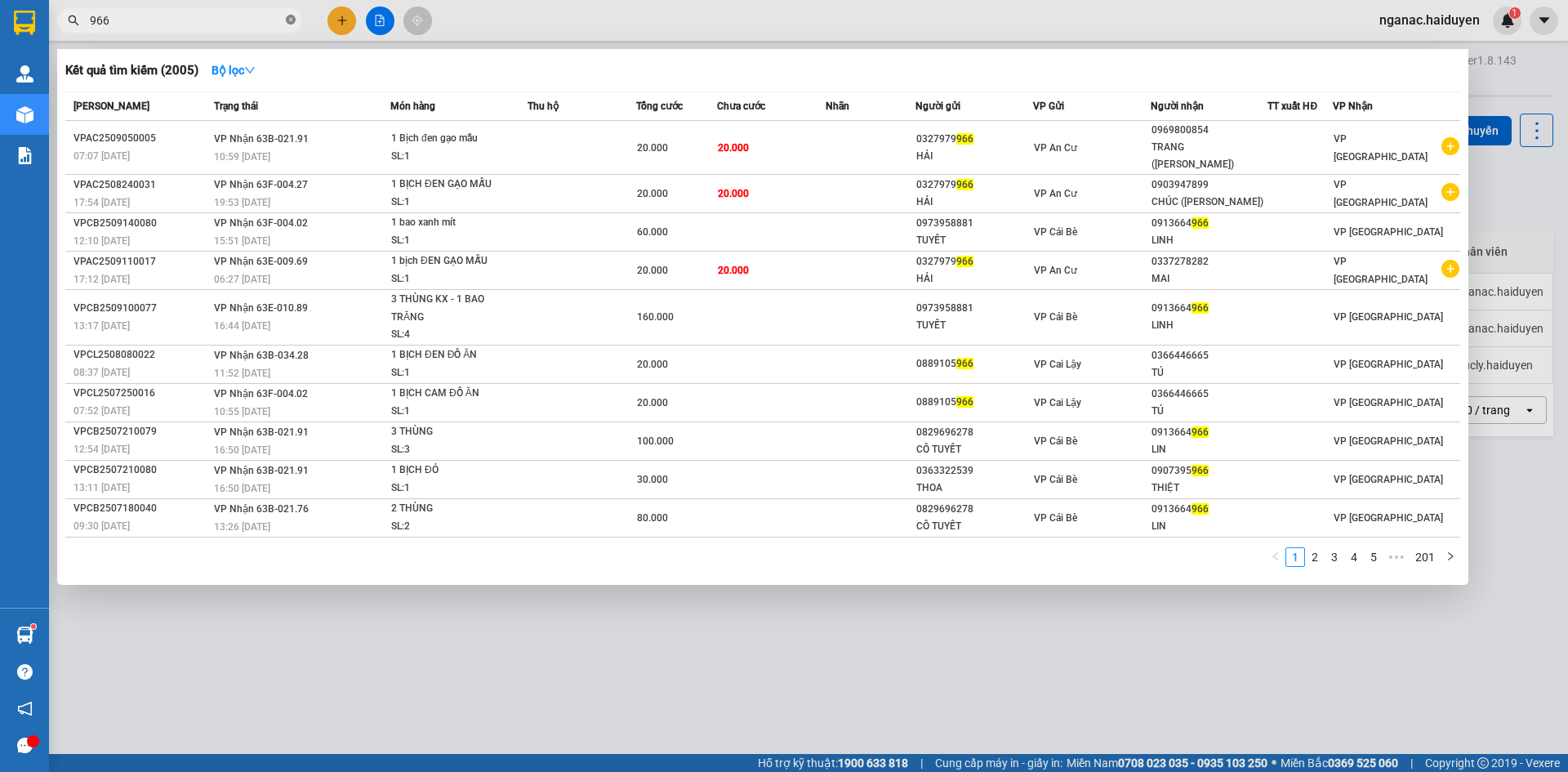
click at [290, 20] on icon "close-circle" at bounding box center [291, 20] width 9 height 9
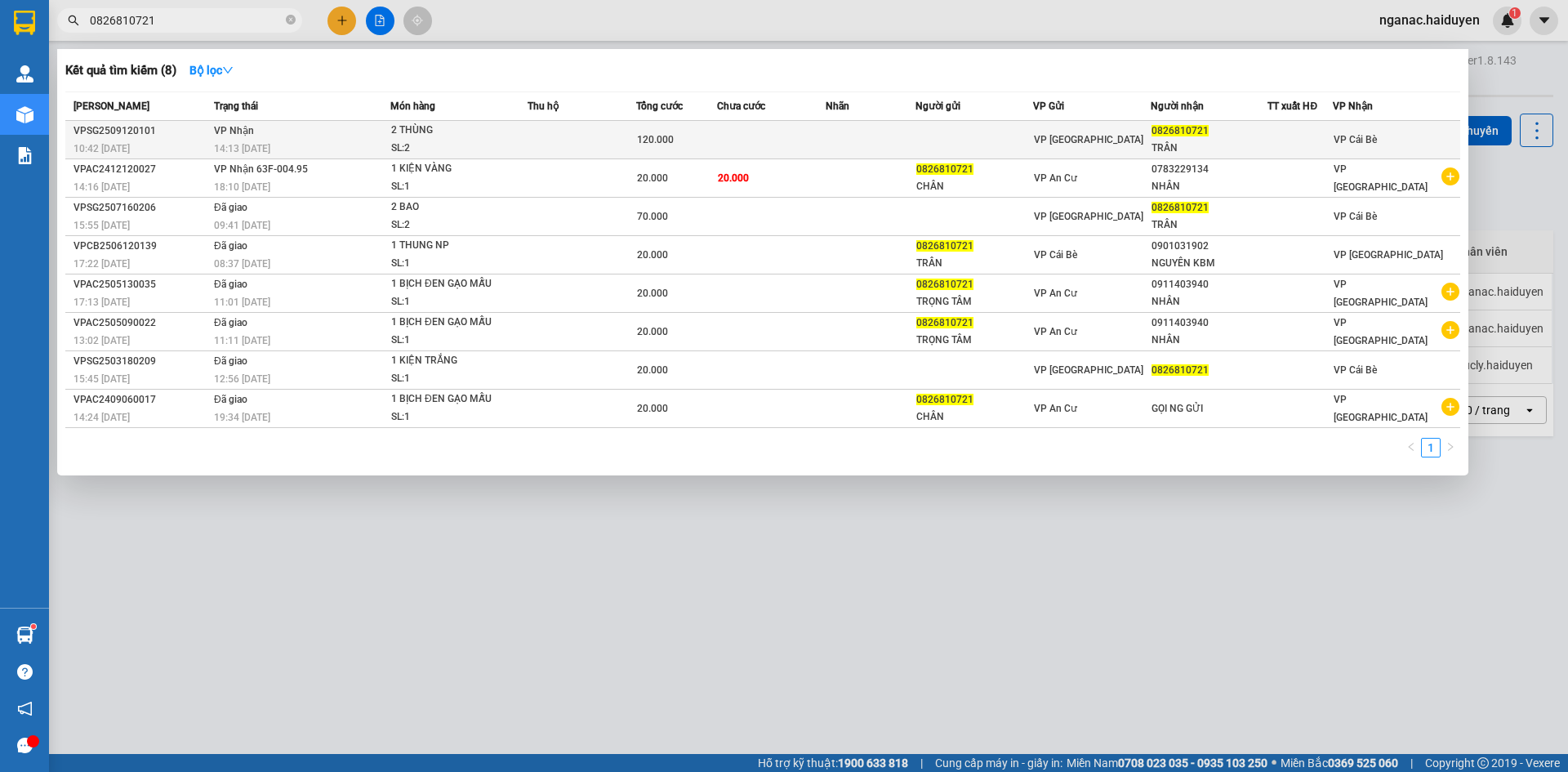
type input "0826810721"
click at [568, 137] on td at bounding box center [581, 140] width 109 height 39
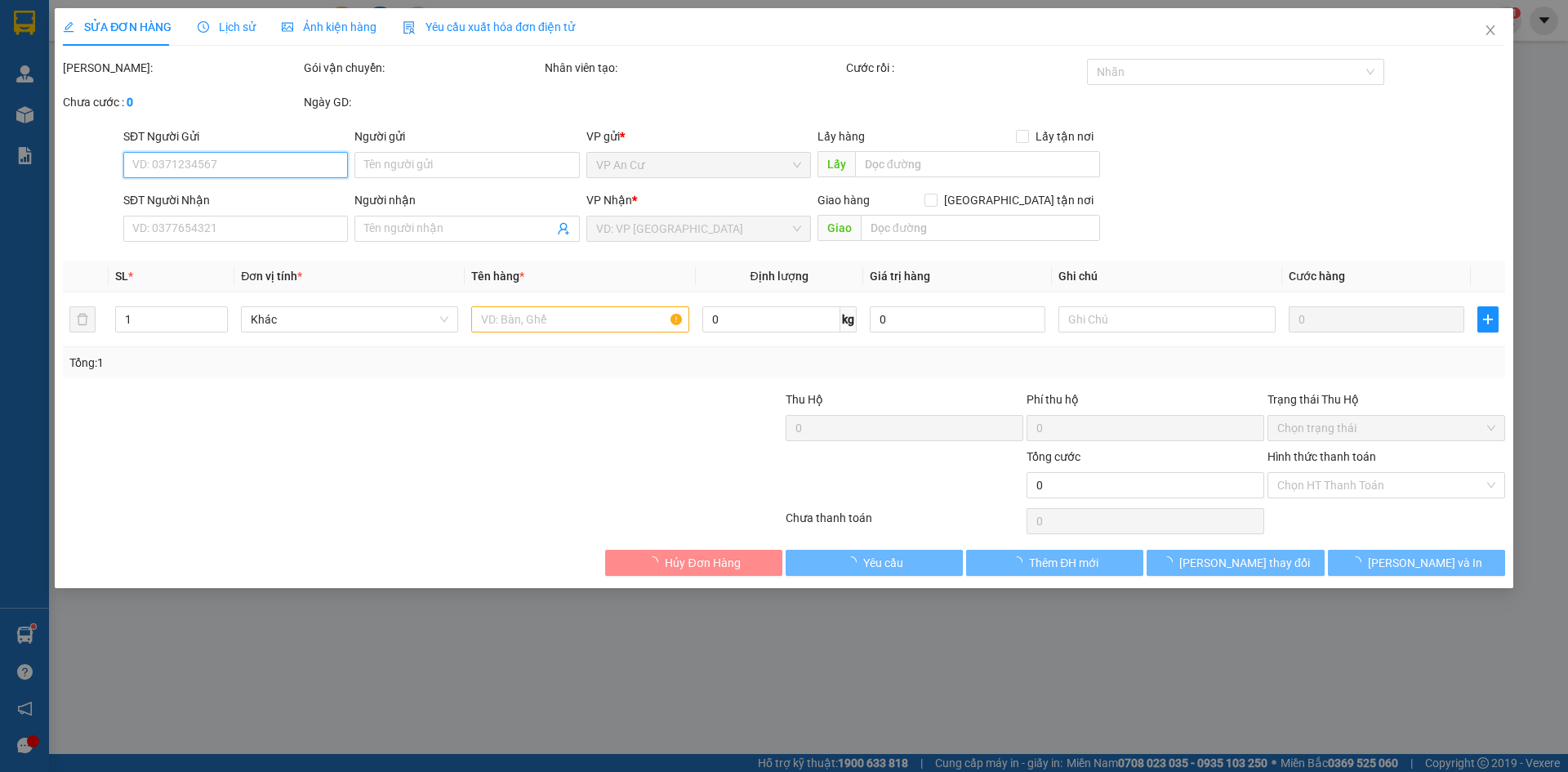
type input "0826810721"
type input "TRÂN"
type input "120.000"
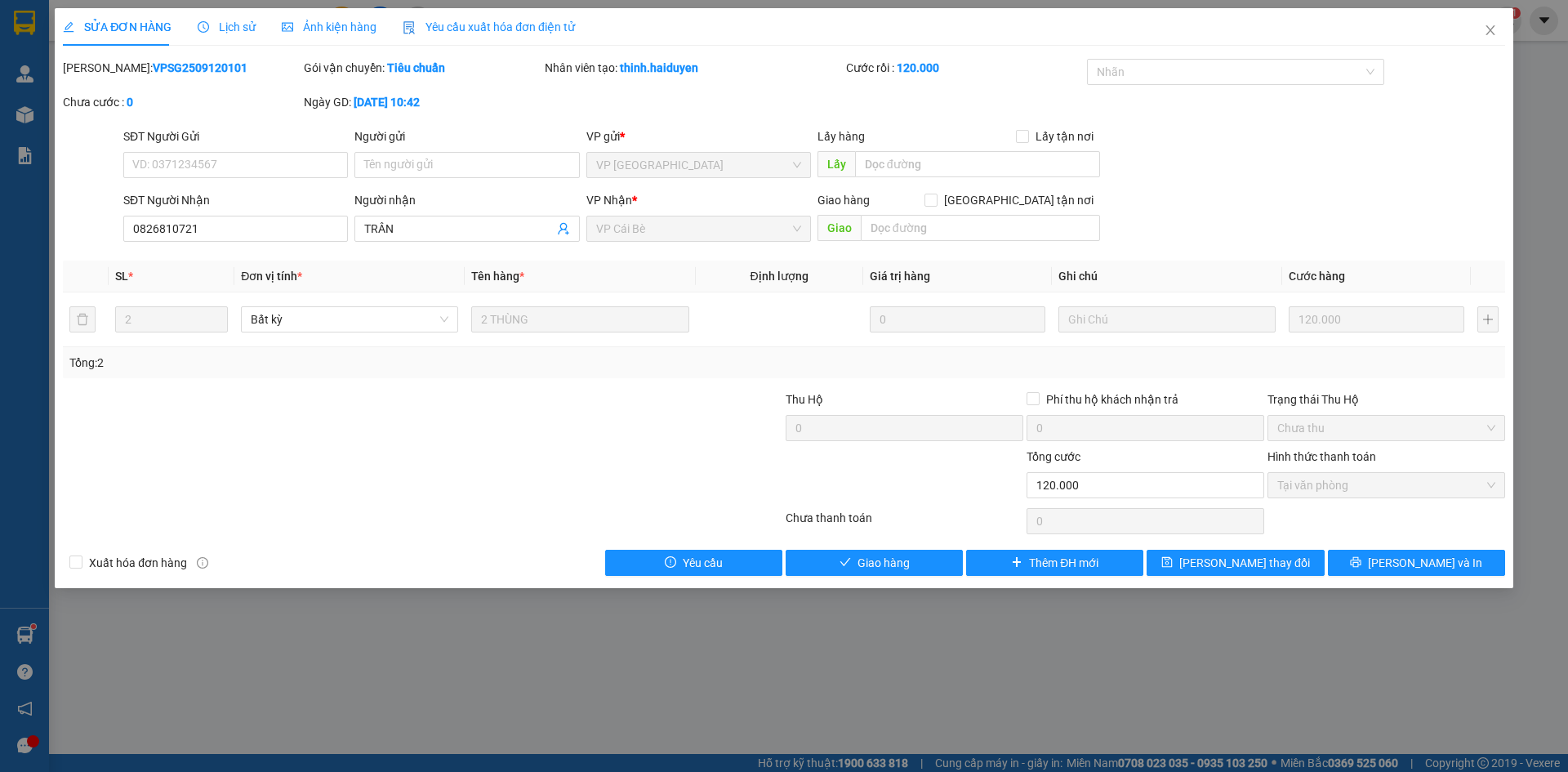
click at [802, 673] on div "SỬA ĐƠN HÀNG Lịch sử Ảnh kiện hàng Yêu cầu xuất hóa đơn điện tử Total Paid Fee …" at bounding box center [784, 386] width 1568 height 772
click at [1492, 31] on icon "close" at bounding box center [1490, 30] width 13 height 13
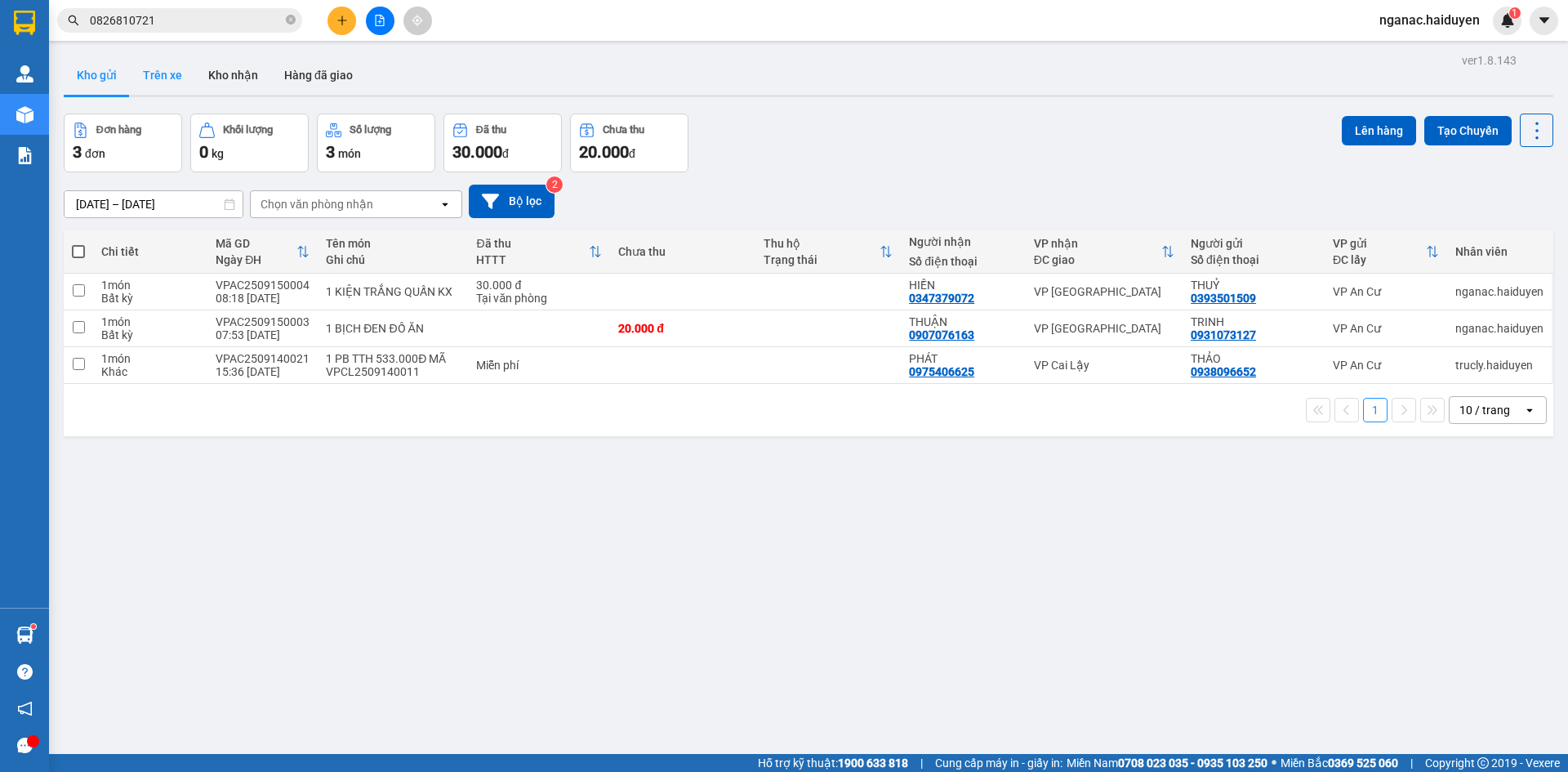
click at [170, 74] on button "Trên xe" at bounding box center [162, 75] width 65 height 39
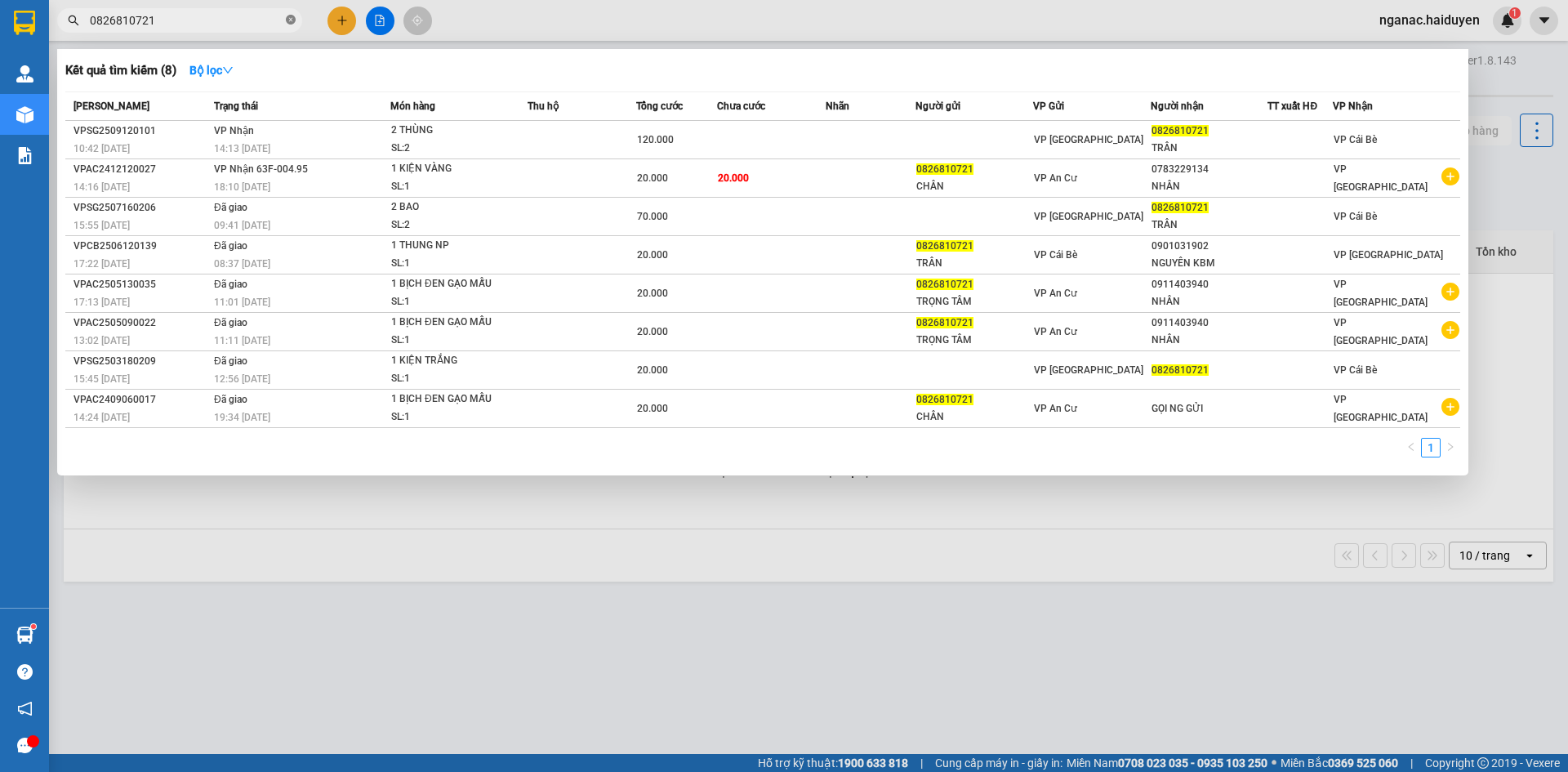
click at [290, 18] on icon "close-circle" at bounding box center [291, 20] width 9 height 9
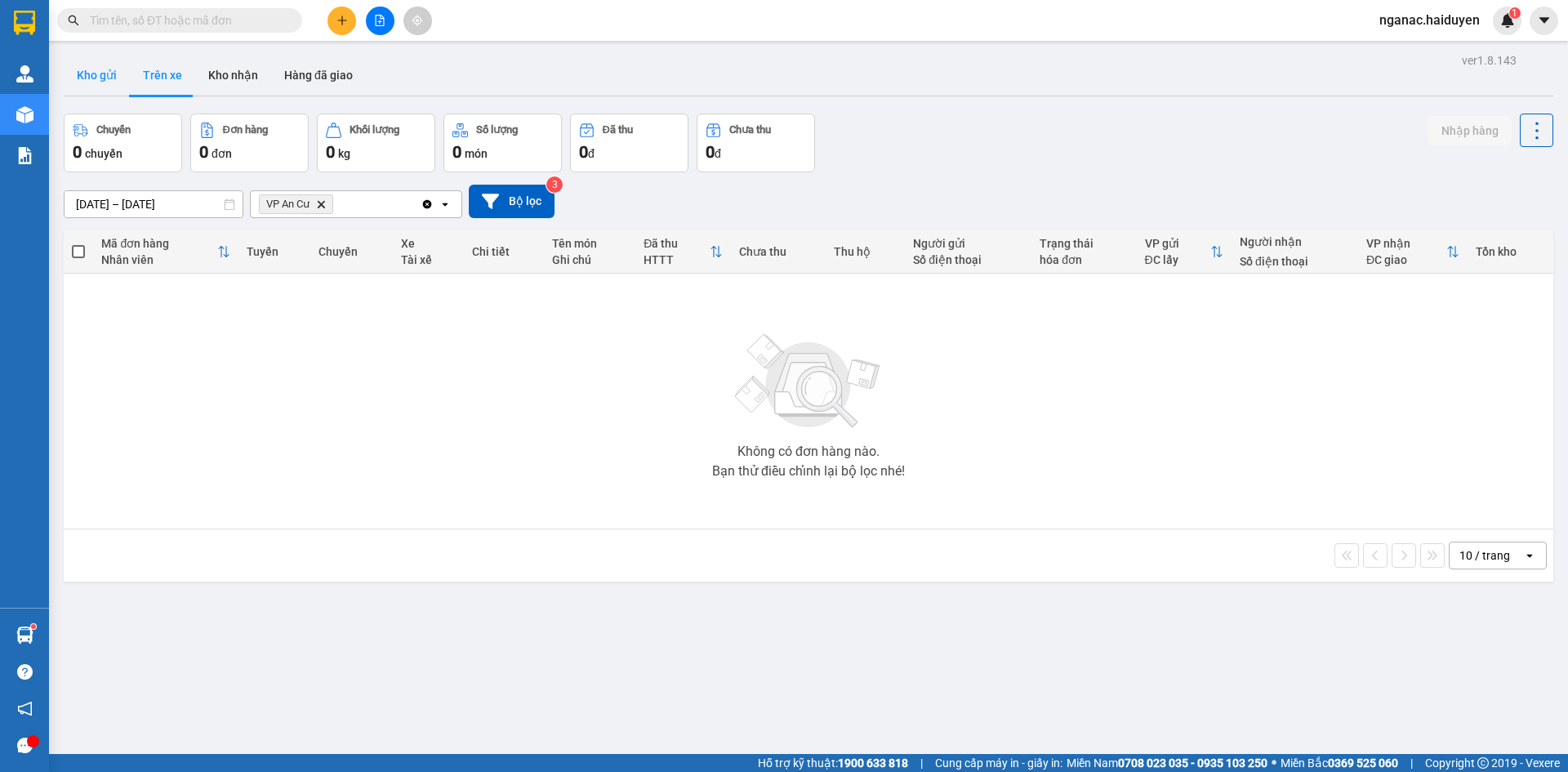
click at [107, 68] on button "Kho gửi" at bounding box center [97, 75] width 66 height 39
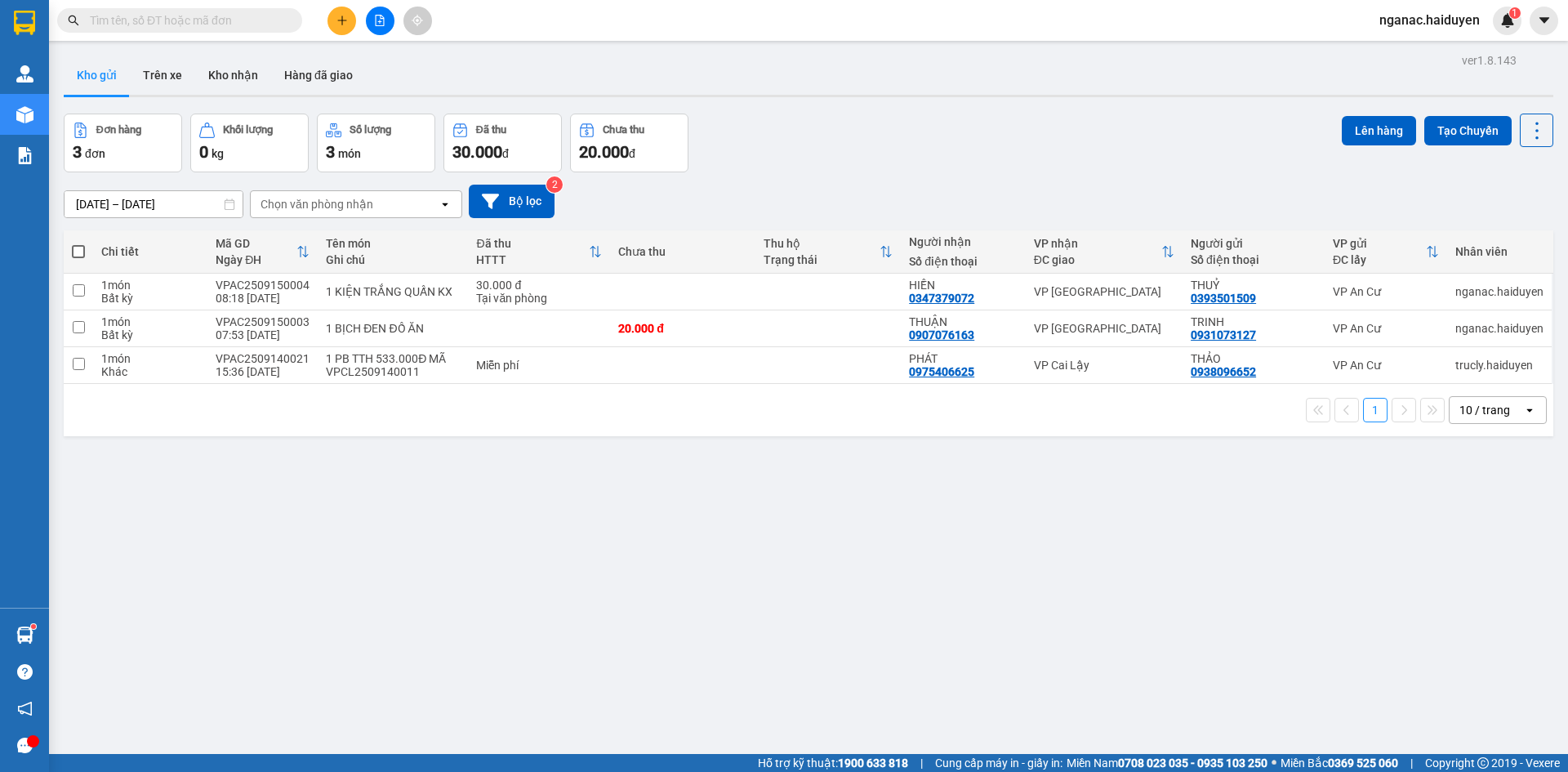
click at [342, 584] on div "ver 1.8.143 Kho gửi Trên xe Kho nhận Hàng đã giao Đơn hàng 3 đơn Khối lượng 0 k…" at bounding box center [808, 435] width 1503 height 772
click at [156, 19] on input "text" at bounding box center [187, 20] width 193 height 18
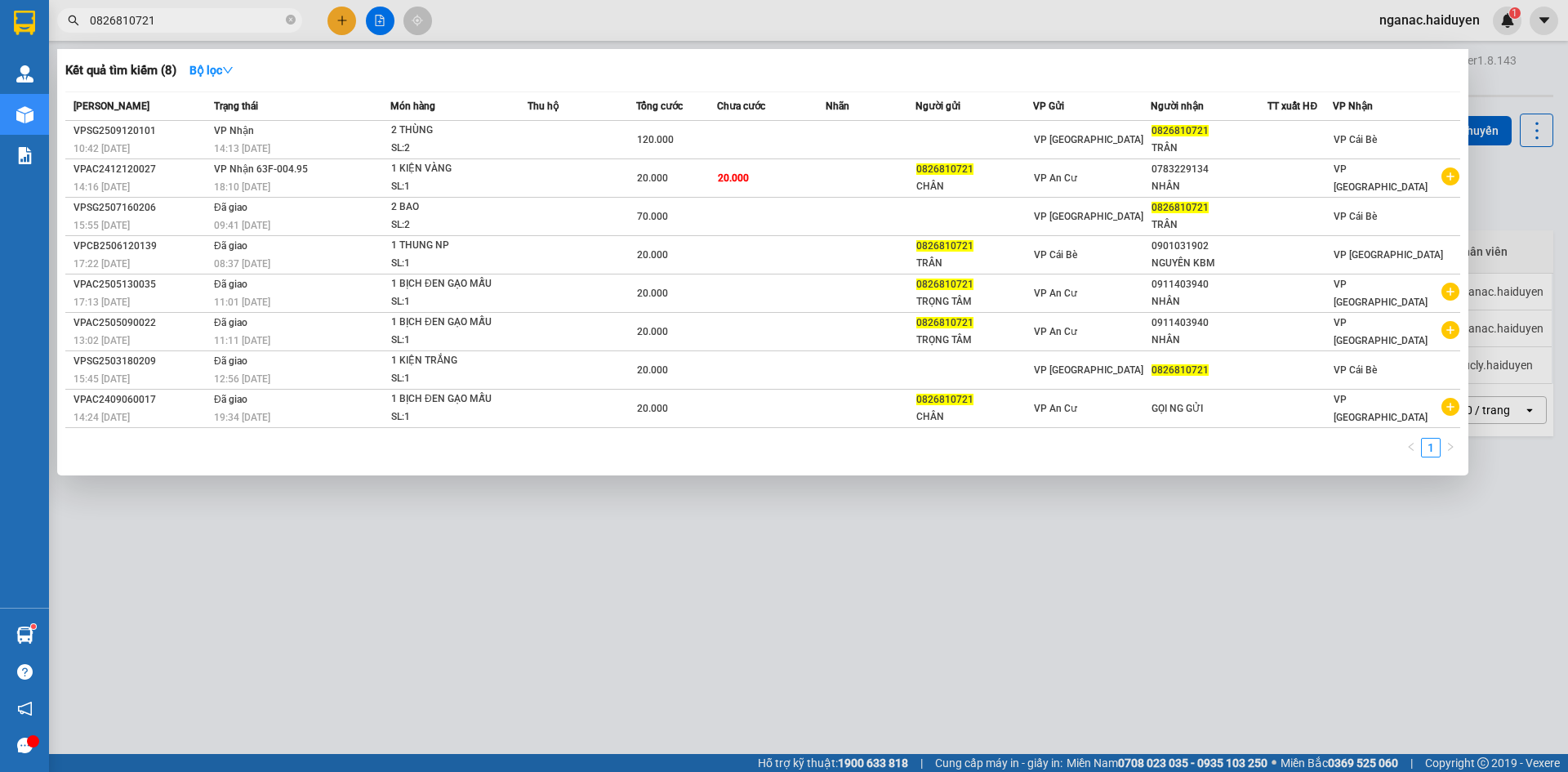
type input "0826810721"
click at [601, 623] on div at bounding box center [784, 386] width 1568 height 772
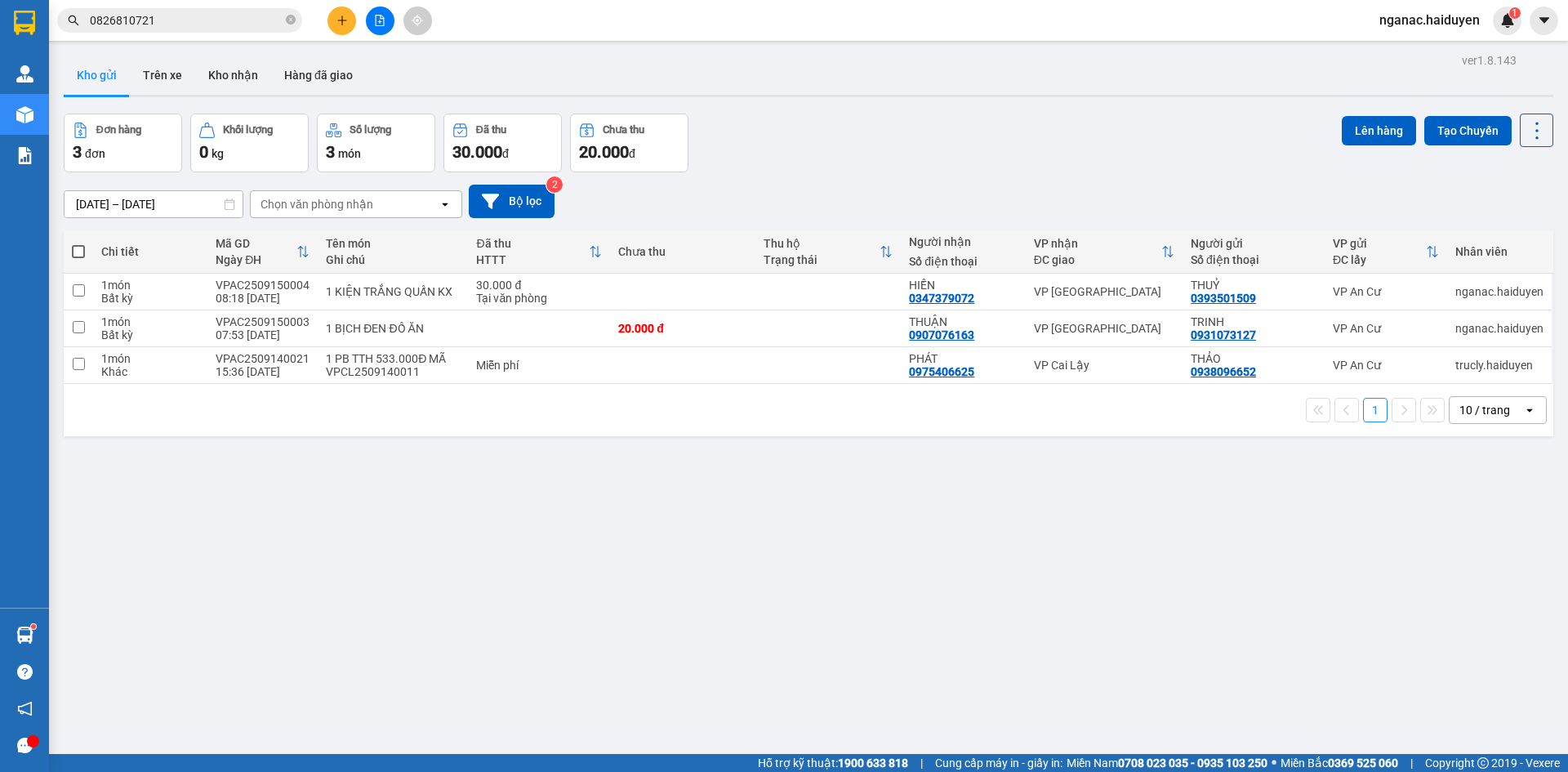
click at [762, 637] on div "ver 1.8.143 Kho gửi Trên xe Kho nhận Hàng đã giao Đơn hàng 3 đơn Khối lượng 0 k…" at bounding box center [808, 435] width 1503 height 772
click at [579, 655] on div "ver 1.8.143 Kho gửi Trên xe Kho nhận Hàng đã giao Đơn hàng 3 đơn Khối lượng 0 k…" at bounding box center [808, 435] width 1503 height 772
click at [342, 14] on button at bounding box center [342, 21] width 28 height 28
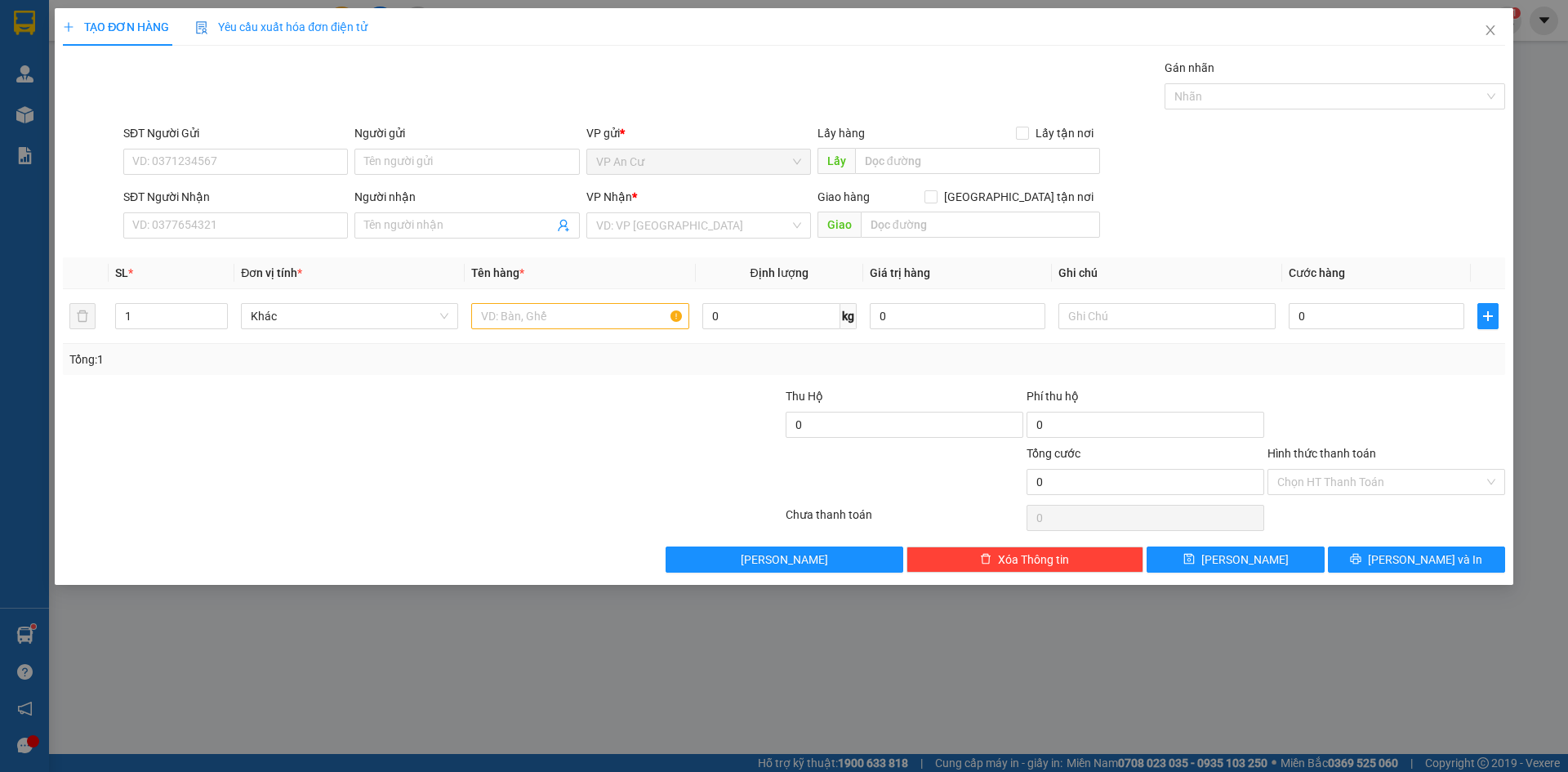
click at [757, 717] on div "TẠO ĐƠN HÀNG Yêu cầu xuất hóa đơn điện tử Transit Pickup Surcharge Ids Transit …" at bounding box center [784, 386] width 1568 height 772
click at [1486, 26] on icon "close" at bounding box center [1490, 30] width 13 height 13
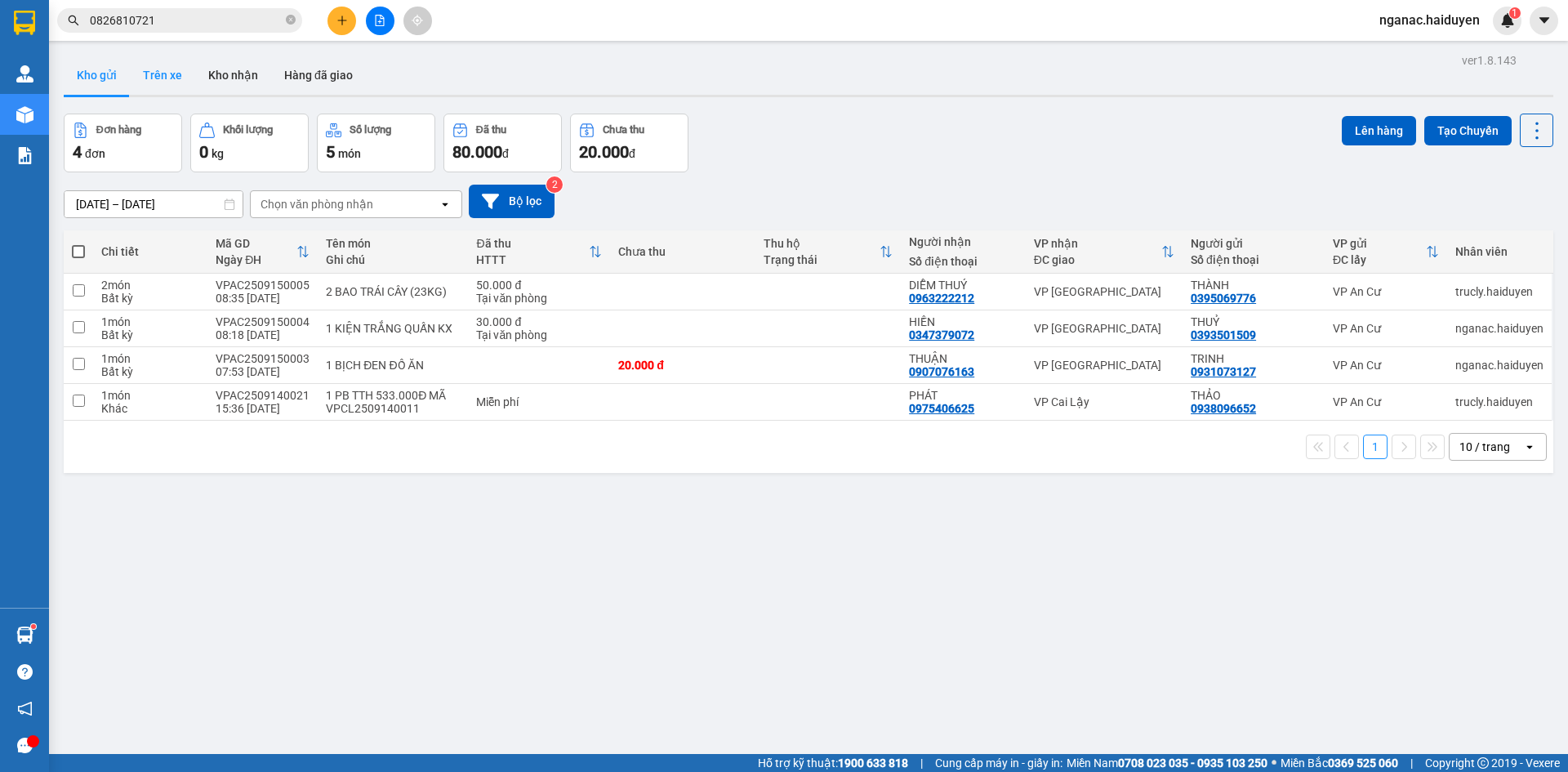
click at [167, 65] on button "Trên xe" at bounding box center [162, 75] width 65 height 39
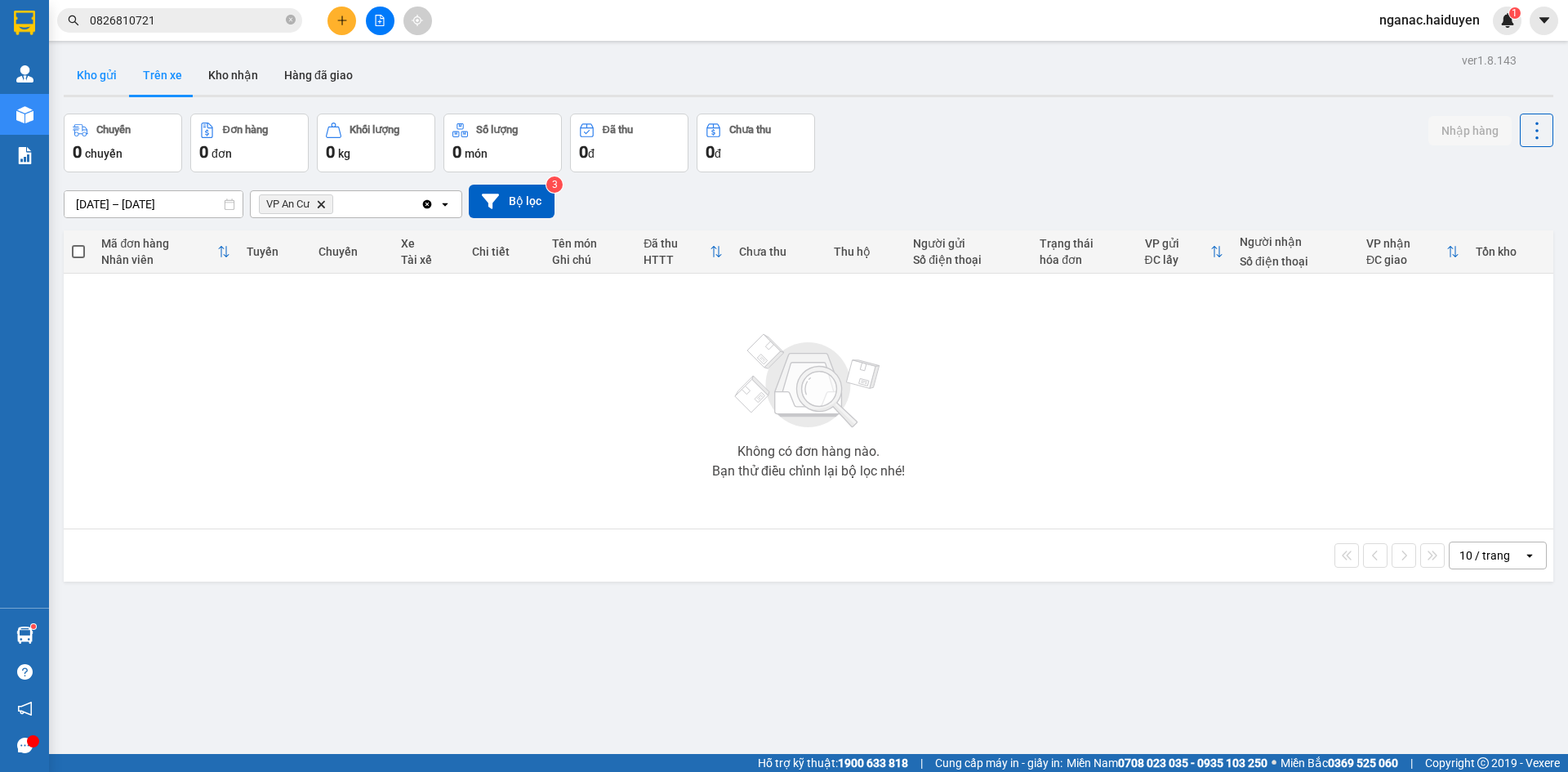
click at [92, 73] on button "Kho gửi" at bounding box center [97, 75] width 66 height 39
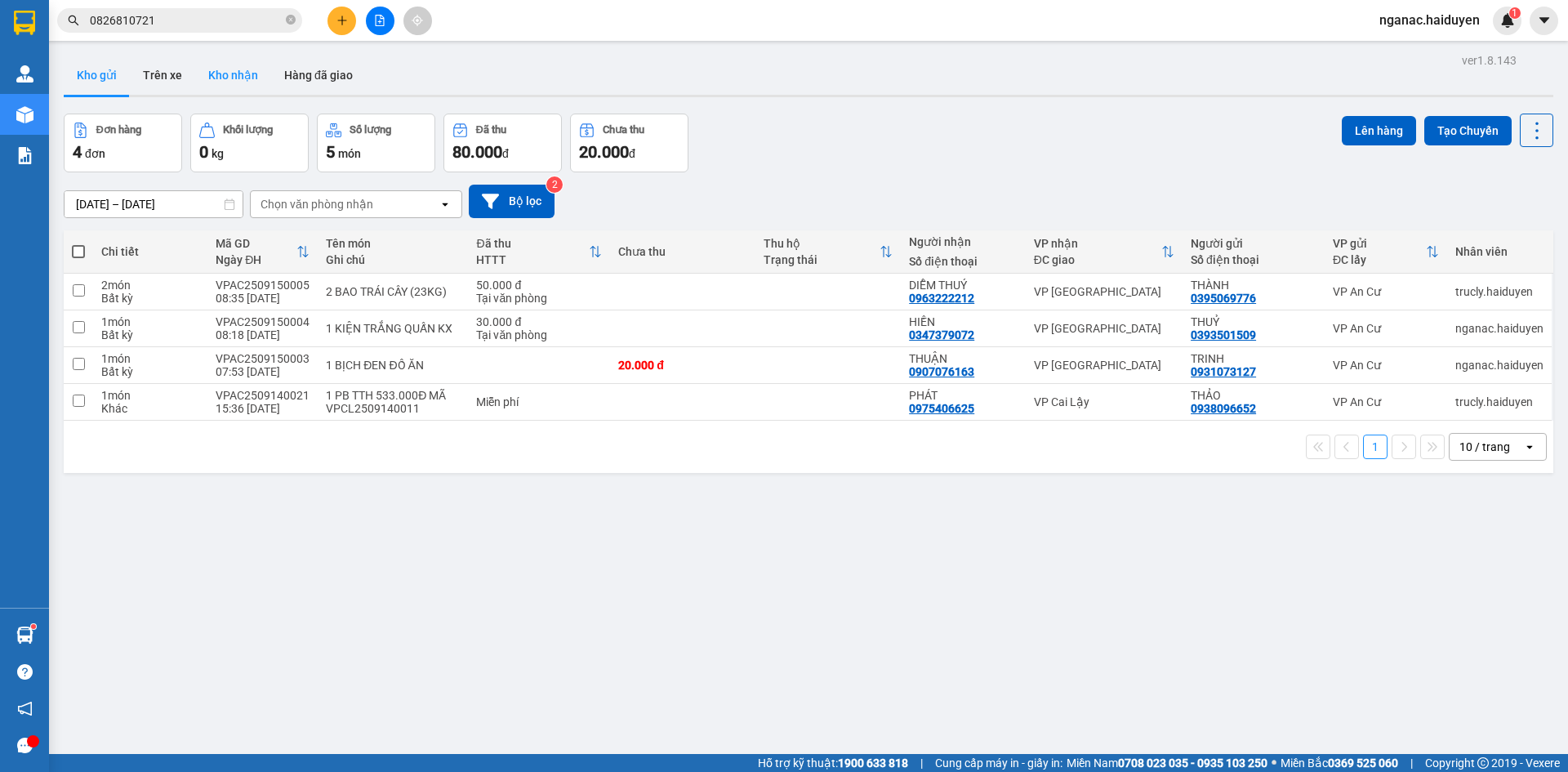
click at [234, 74] on button "Kho nhận" at bounding box center [233, 75] width 76 height 39
